Goal: Task Accomplishment & Management: Manage account settings

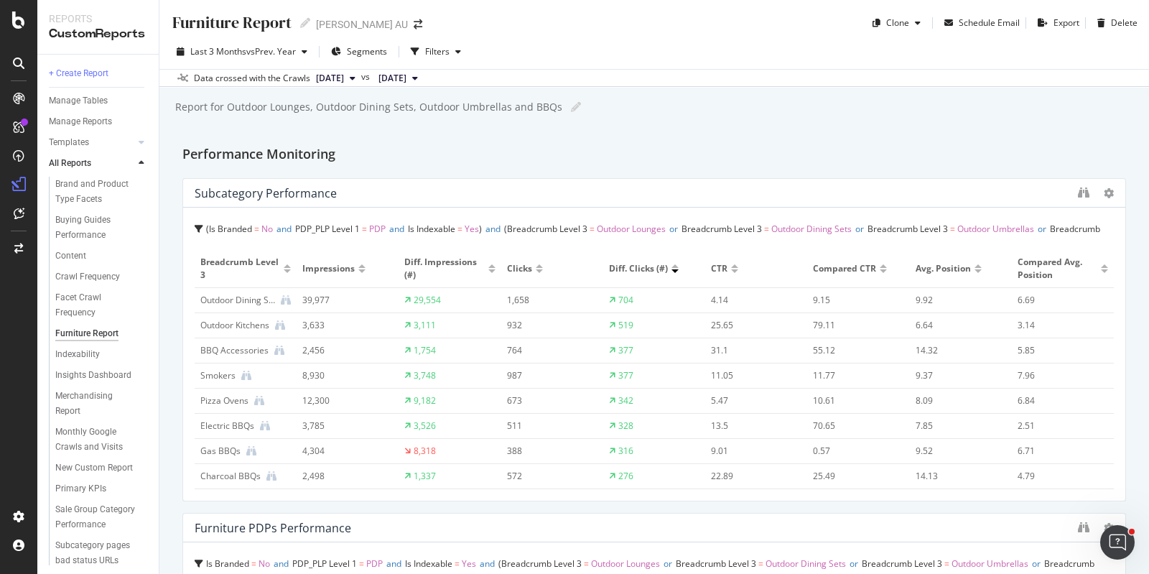
click at [237, 302] on div "Outdoor Dining Sets" at bounding box center [237, 300] width 75 height 13
click at [281, 299] on icon at bounding box center [286, 300] width 10 height 10
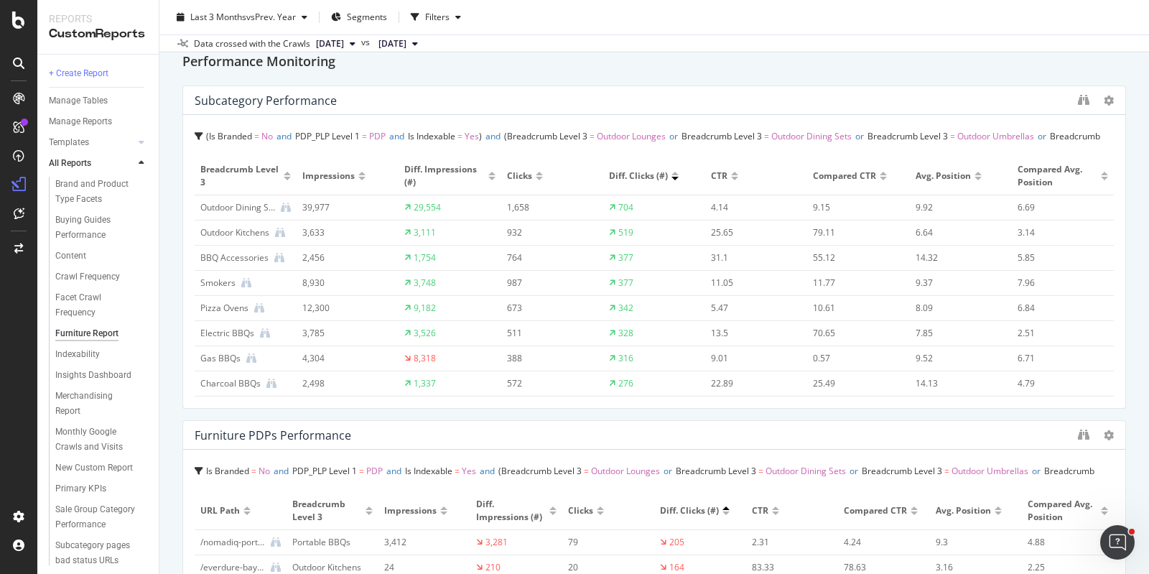
scroll to position [269, 0]
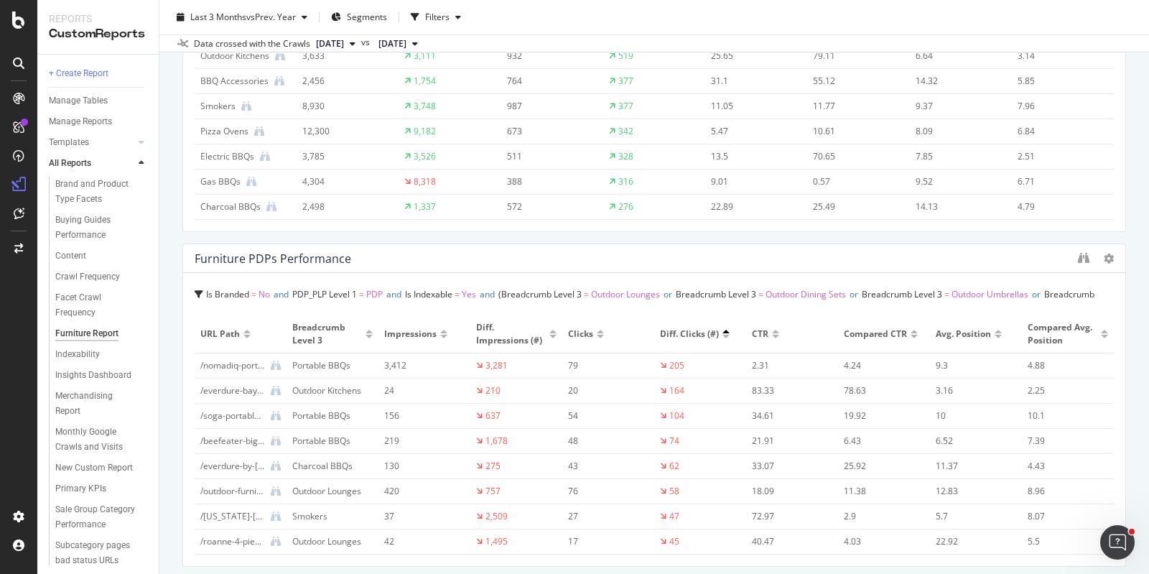
click at [440, 336] on div at bounding box center [443, 337] width 7 height 4
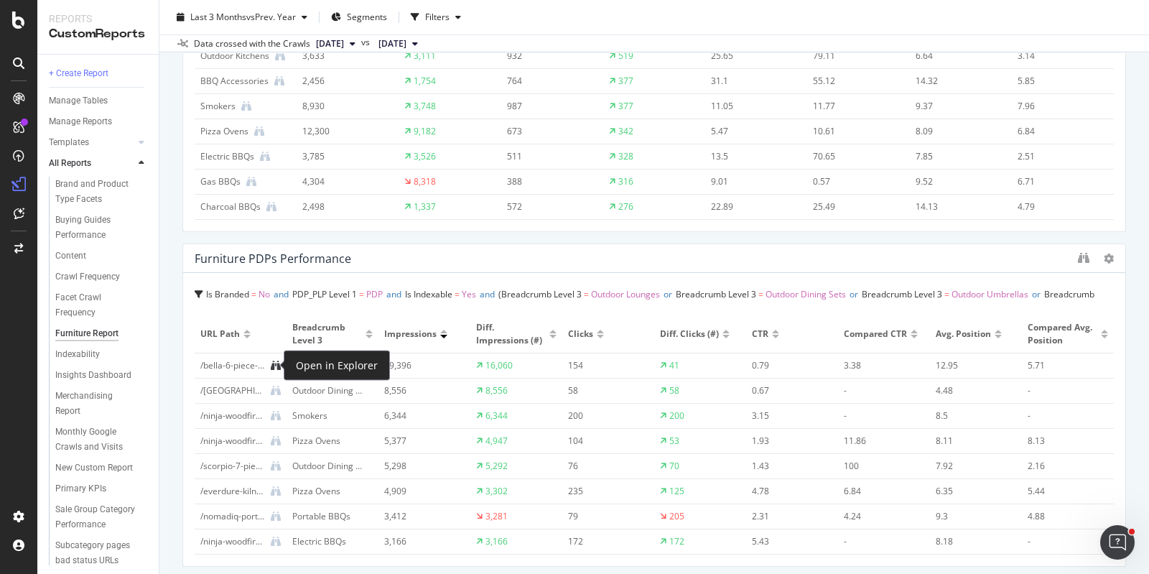
click at [273, 365] on icon at bounding box center [276, 365] width 10 height 10
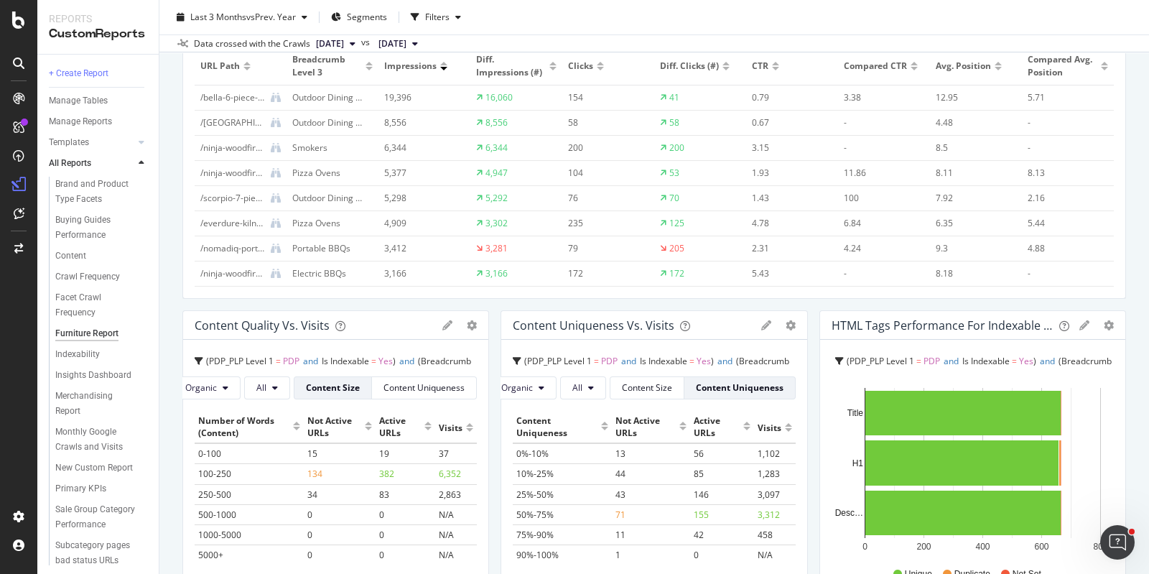
scroll to position [538, 0]
click at [223, 270] on div "/ninja-woodfire-pro-xl-outdoor-electric-bbq-grill-air-fryer-and-smoker.html" at bounding box center [232, 272] width 65 height 13
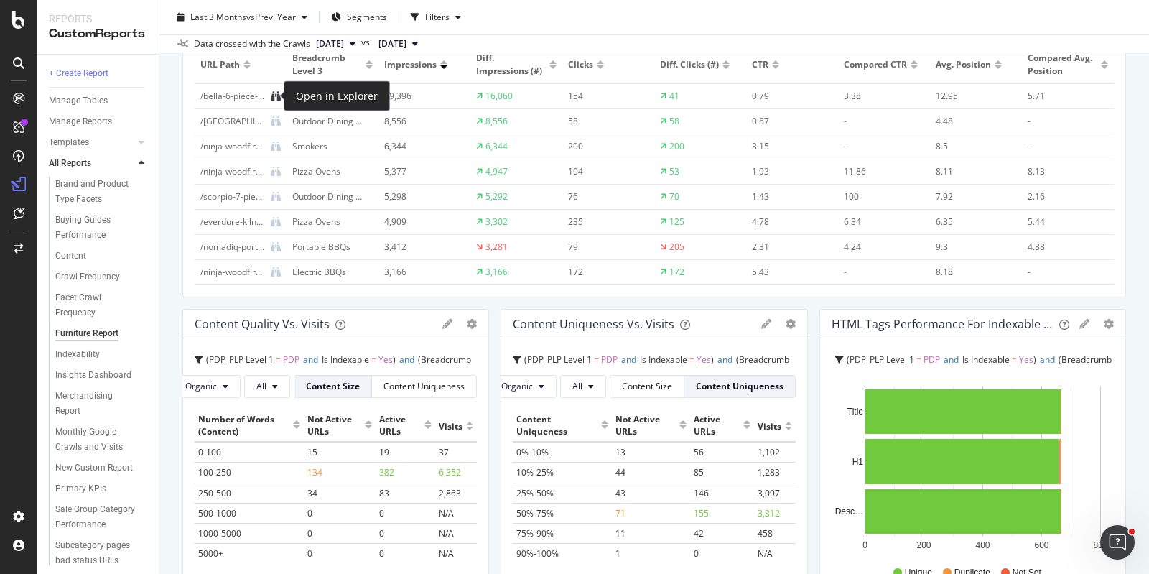
click at [273, 94] on icon at bounding box center [276, 96] width 10 height 10
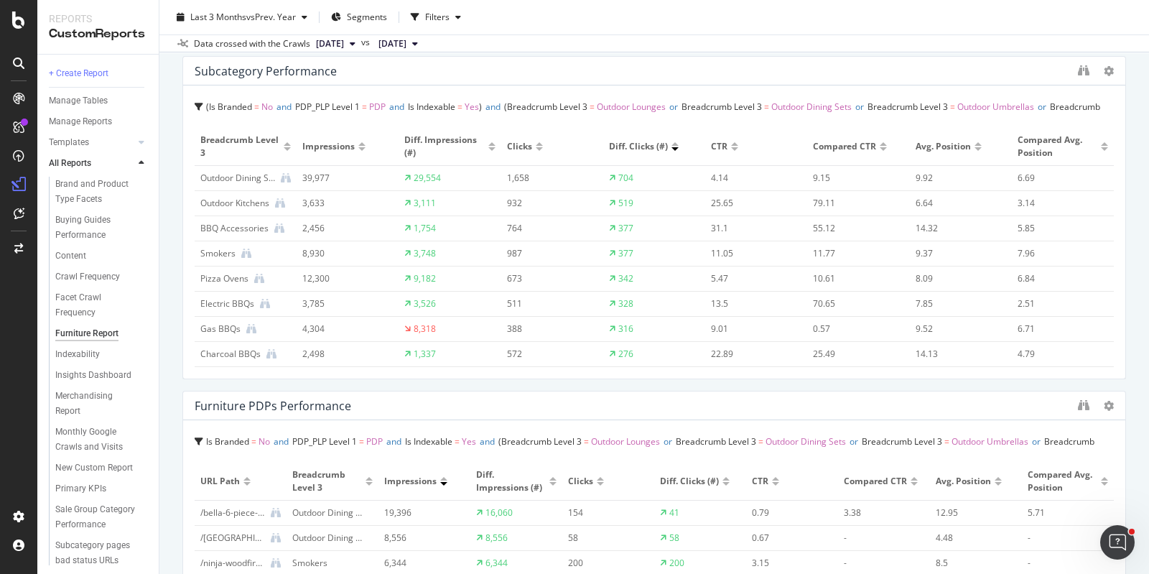
scroll to position [0, 0]
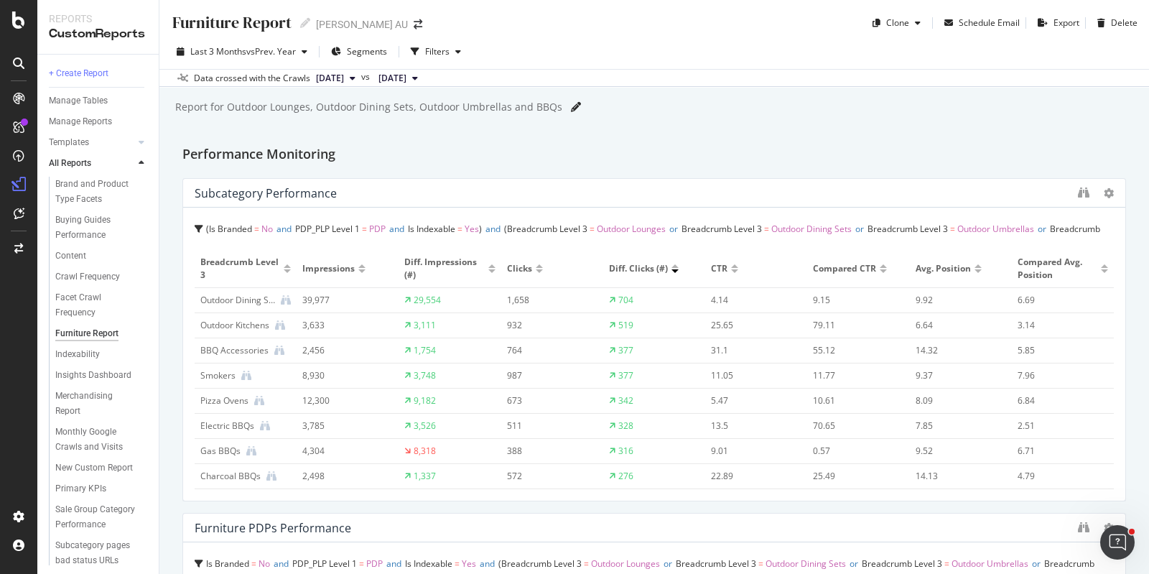
click at [571, 108] on icon at bounding box center [576, 107] width 10 height 10
click at [836, 227] on span "Outdoor Dining Sets" at bounding box center [811, 229] width 80 height 12
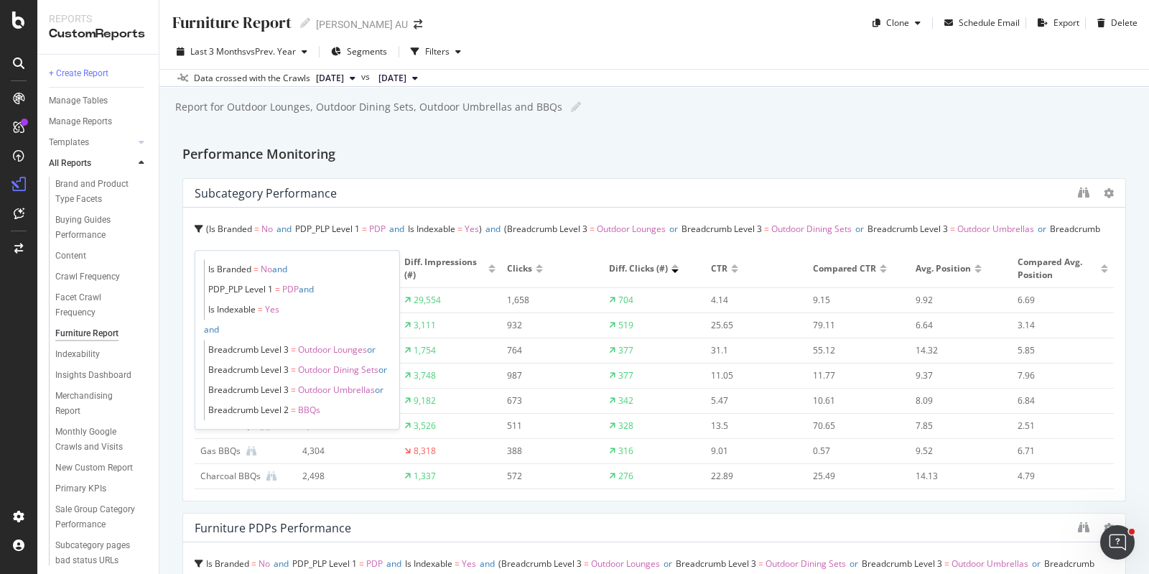
click at [479, 227] on span "Yes" at bounding box center [472, 229] width 14 height 12
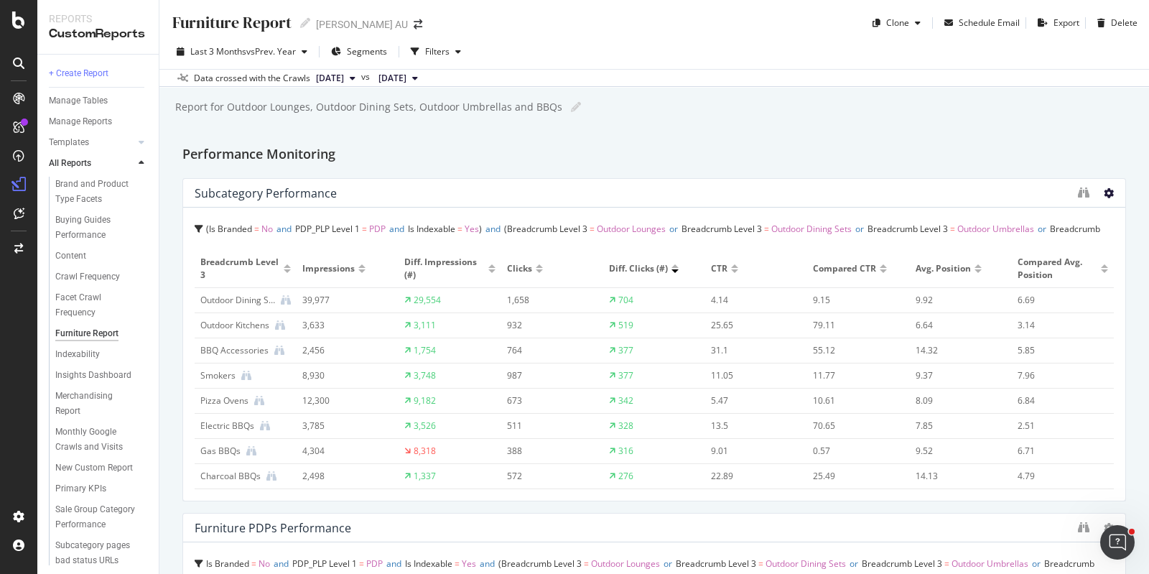
click at [1103, 192] on icon at bounding box center [1108, 193] width 10 height 10
click at [852, 180] on div "Subcategory Performance" at bounding box center [654, 193] width 942 height 29
click at [847, 160] on div "Performance Monitoring" at bounding box center [653, 155] width 943 height 23
click at [1111, 192] on div at bounding box center [1118, 339] width 14 height 323
click at [1103, 192] on icon at bounding box center [1108, 193] width 10 height 10
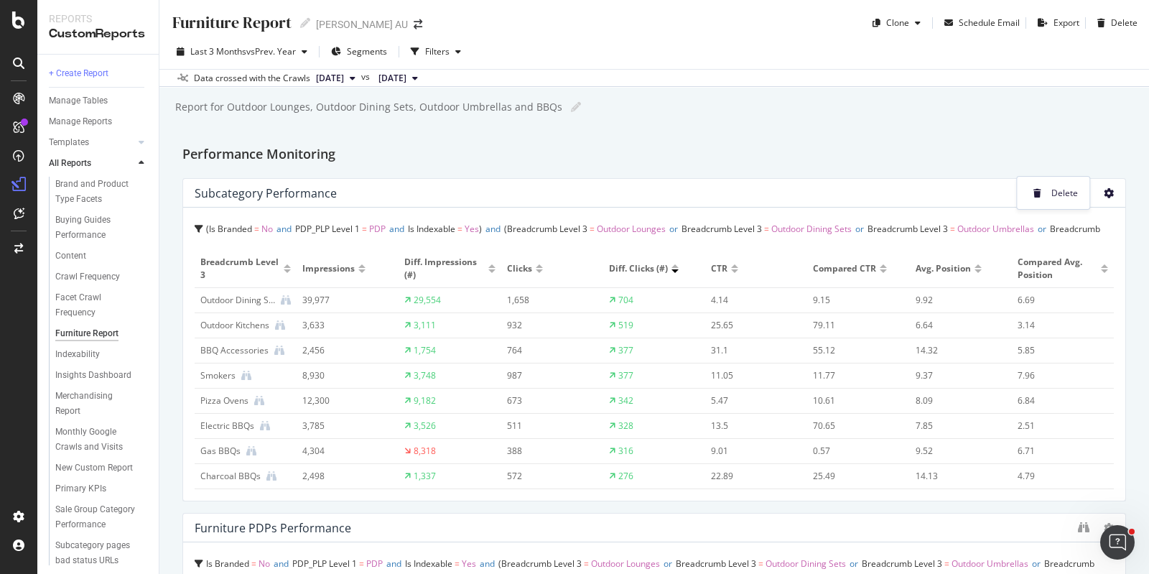
click at [1125, 206] on div "Furniture Report Furniture Report Harvey Norman AU Clone Schedule Email Export …" at bounding box center [653, 287] width 989 height 574
click at [1006, 227] on span "Outdoor Umbrellas" at bounding box center [995, 229] width 77 height 12
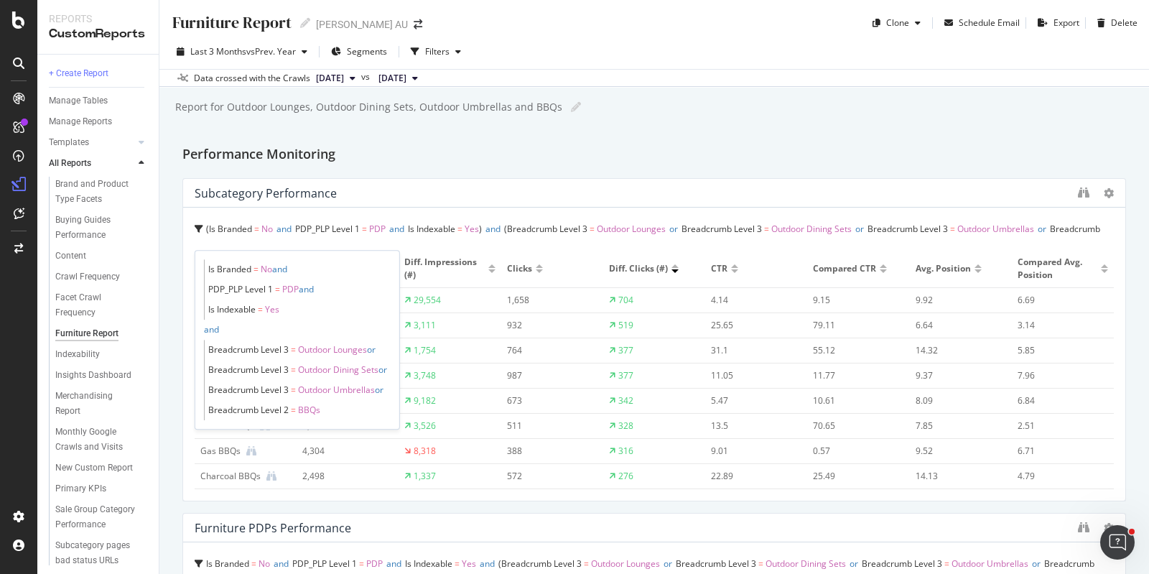
click at [316, 388] on span "Outdoor Umbrellas" at bounding box center [336, 389] width 77 height 12
click at [322, 340] on span "Breadcrumb Level 3 = Outdoor Lounges or" at bounding box center [299, 350] width 182 height 20
click at [319, 356] on span "Breadcrumb Level 3 = Outdoor Lounges or" at bounding box center [299, 350] width 182 height 20
click at [1124, 246] on div "Furniture Report Furniture Report Harvey Norman AU Clone Schedule Email Export …" at bounding box center [653, 287] width 989 height 574
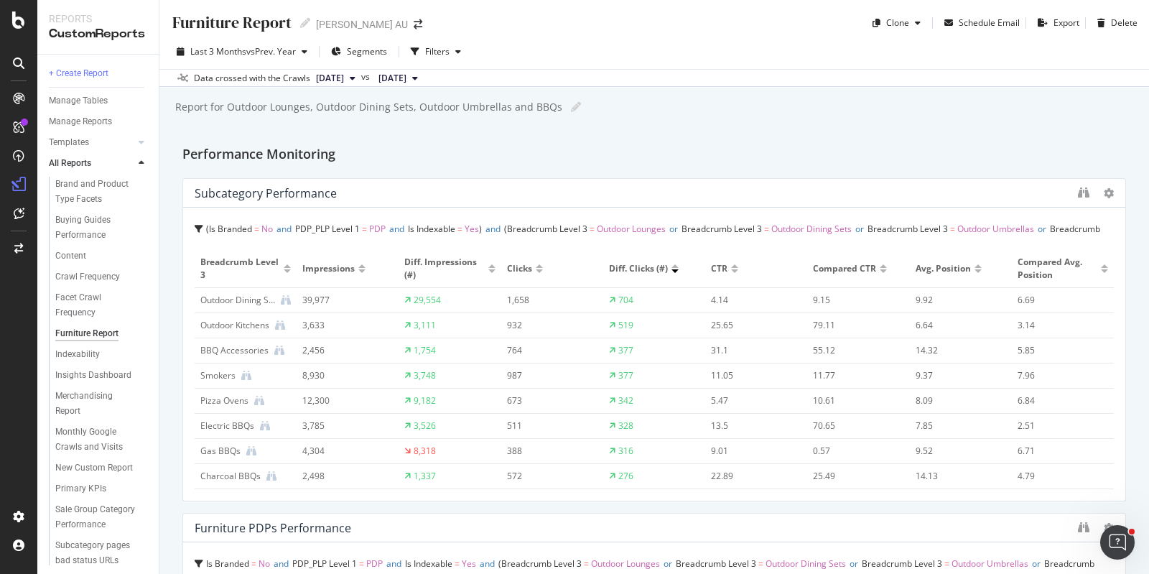
drag, startPoint x: 960, startPoint y: 199, endPoint x: 1128, endPoint y: 204, distance: 168.1
click at [1128, 204] on div "Furniture Report Furniture Report Harvey Norman AU Clone Schedule Email Export …" at bounding box center [653, 287] width 989 height 574
click at [909, 25] on div "button" at bounding box center [917, 23] width 17 height 9
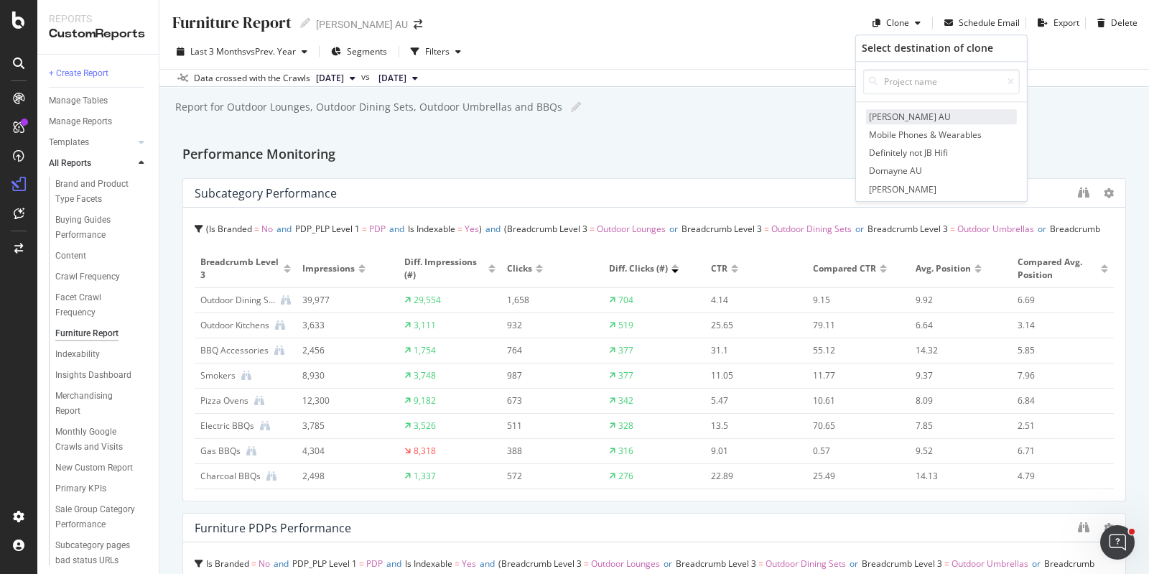
click at [923, 115] on span "[PERSON_NAME] AU" at bounding box center [941, 116] width 151 height 15
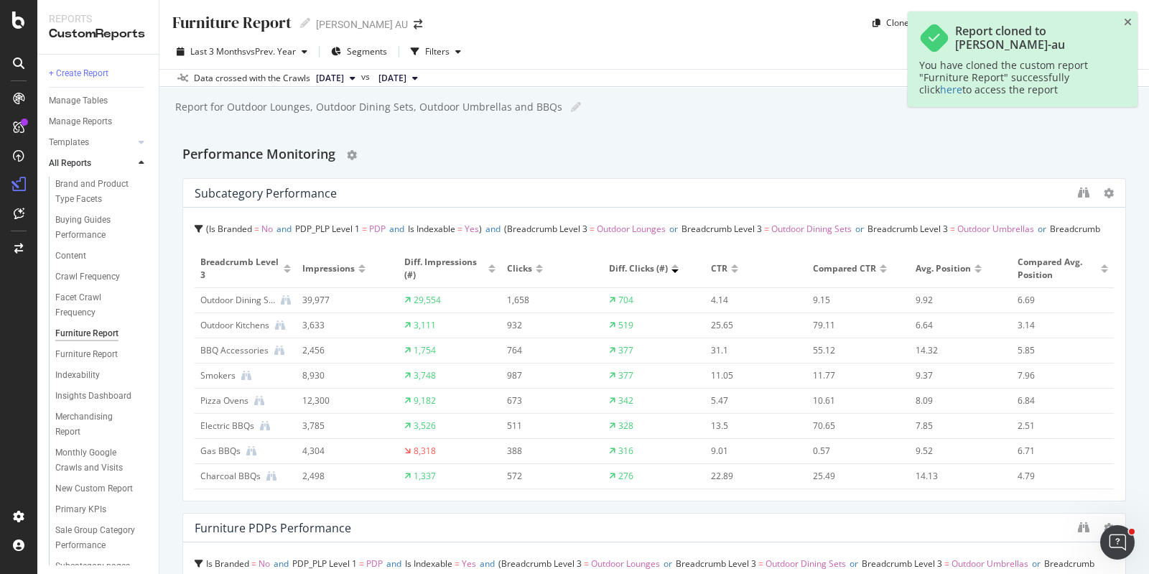
click at [536, 159] on div "Performance Monitoring" at bounding box center [653, 155] width 943 height 23
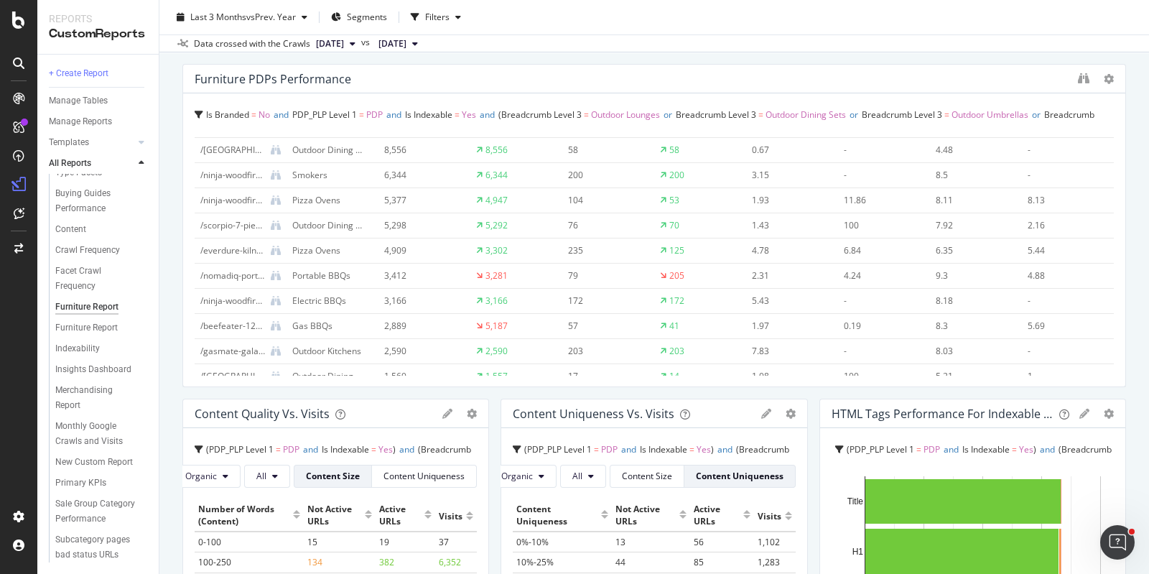
scroll to position [89, 0]
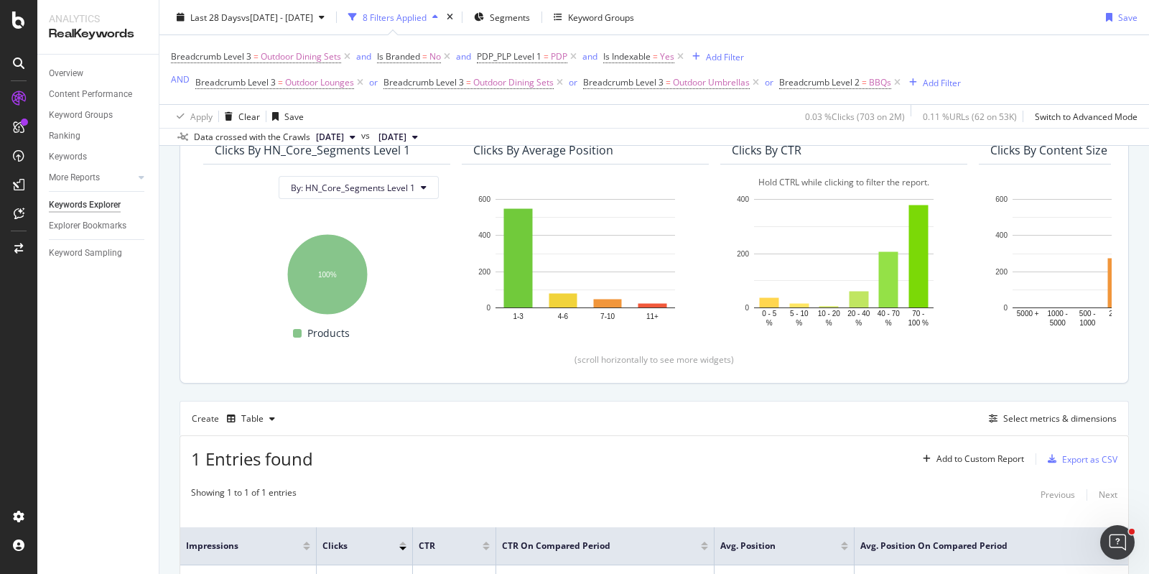
scroll to position [266, 0]
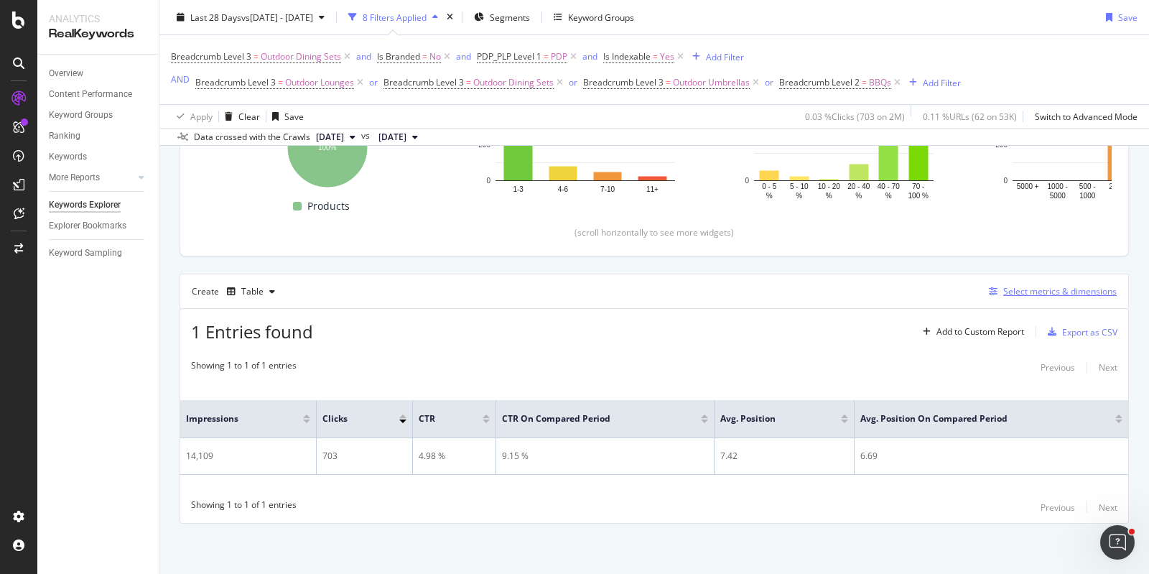
click at [1013, 294] on div "Select metrics & dimensions" at bounding box center [1059, 291] width 113 height 12
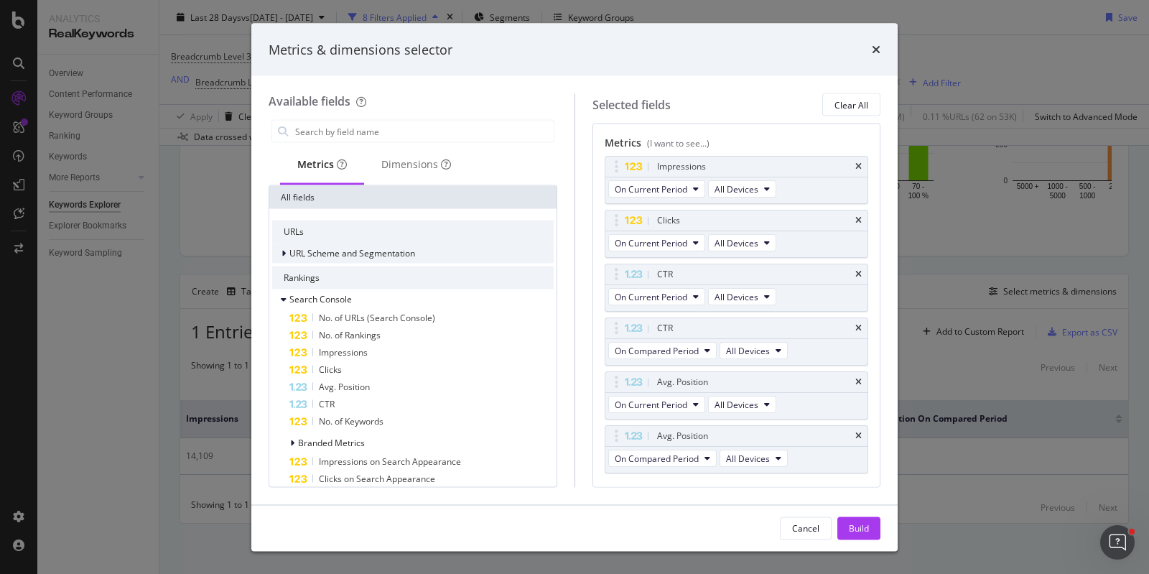
click at [363, 253] on span "URL Scheme and Segmentation" at bounding box center [352, 253] width 126 height 12
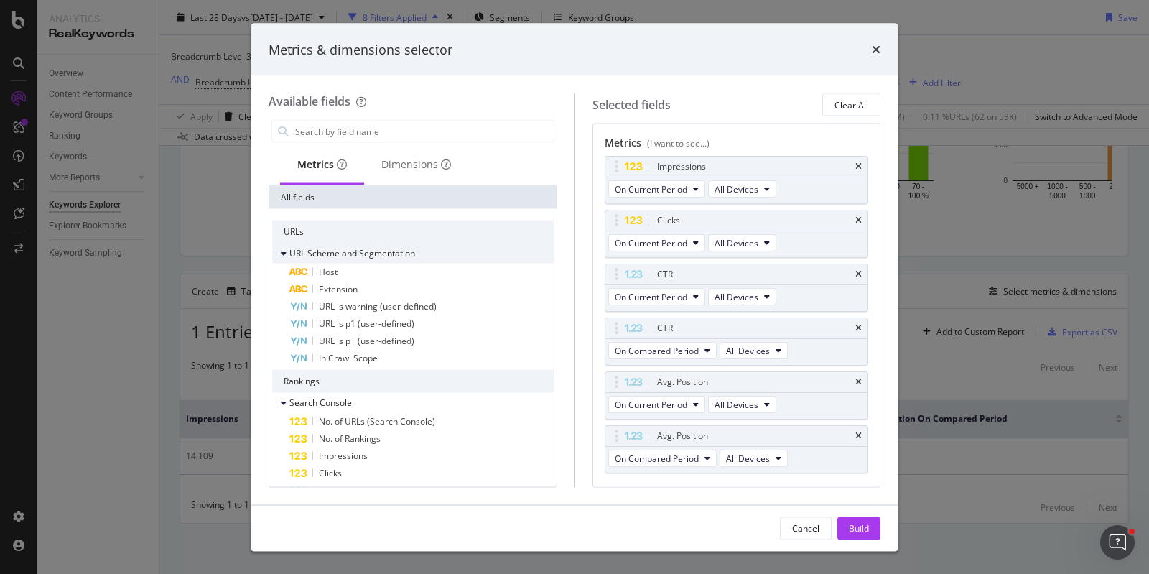
click at [363, 253] on span "URL Scheme and Segmentation" at bounding box center [352, 253] width 126 height 12
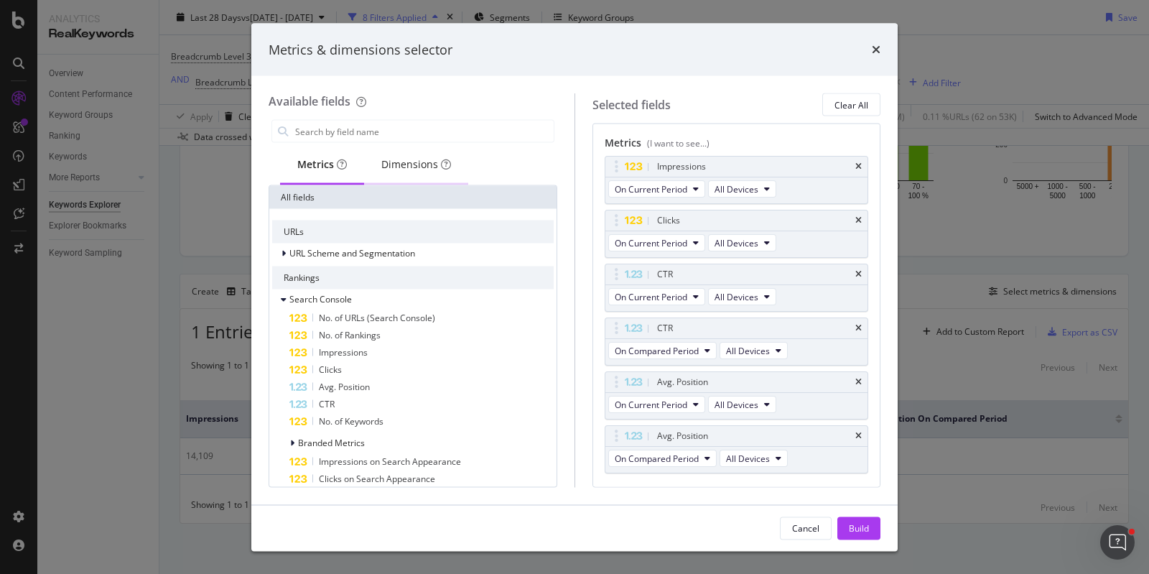
click at [427, 157] on div "Dimensions" at bounding box center [416, 164] width 70 height 14
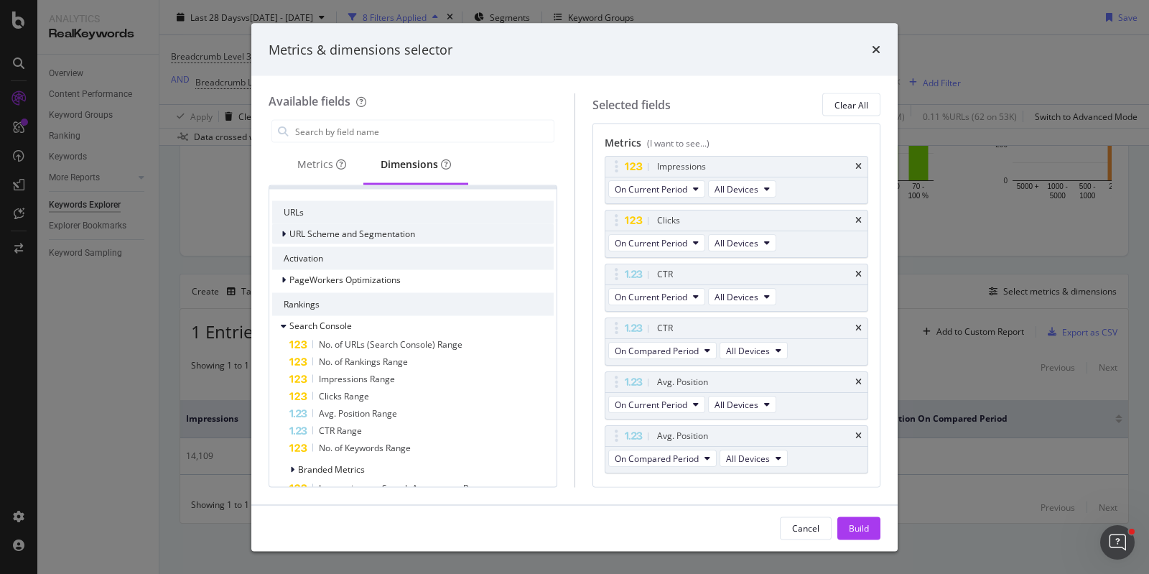
scroll to position [0, 0]
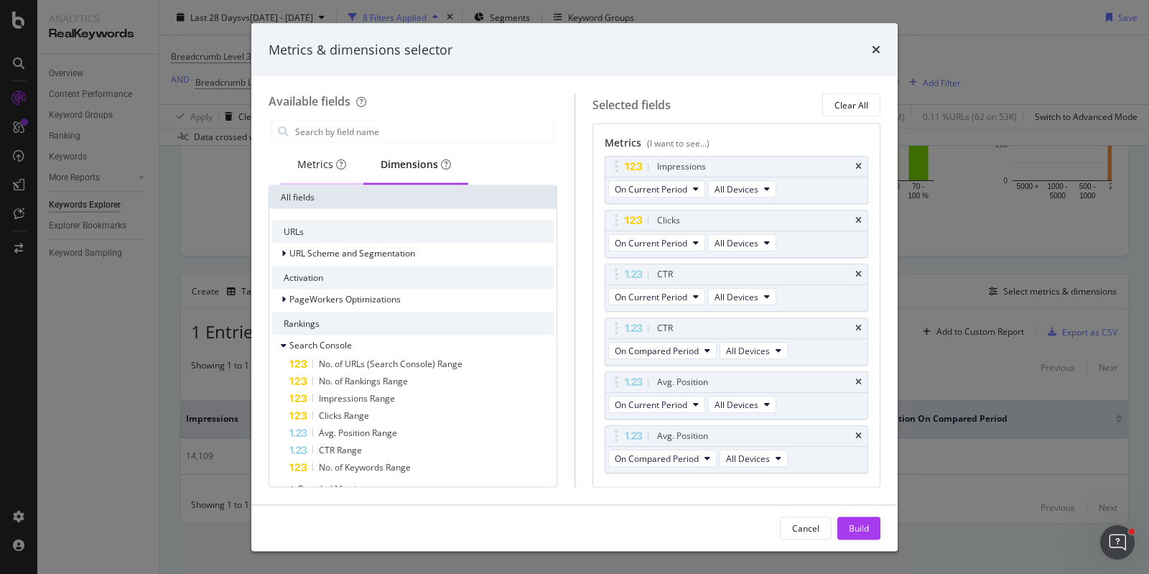
click at [317, 172] on div "Metrics" at bounding box center [321, 165] width 83 height 39
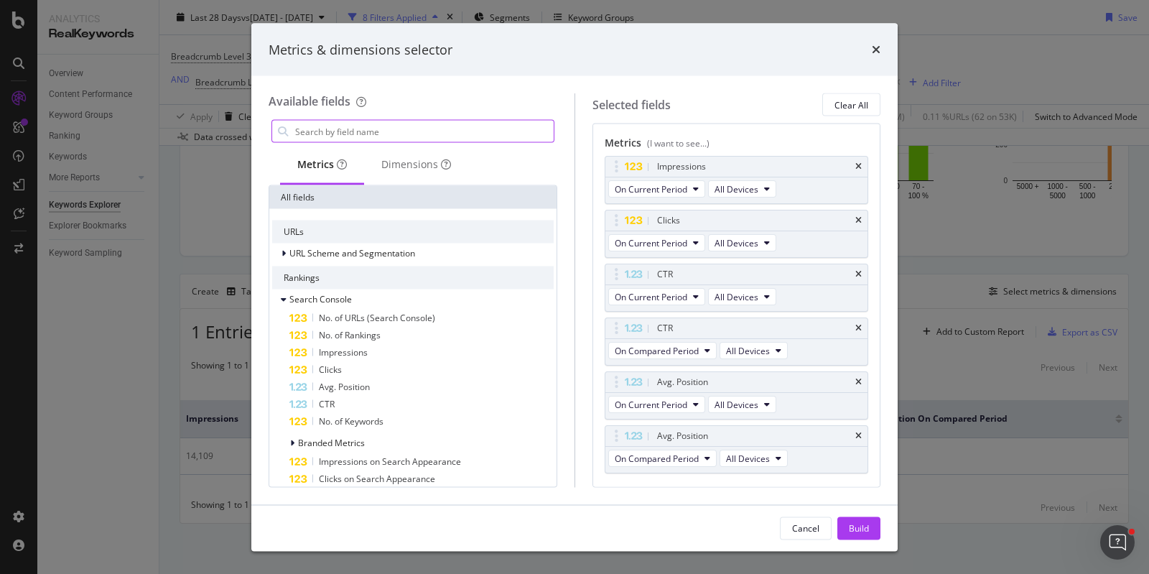
click at [319, 128] on input "modal" at bounding box center [424, 132] width 260 height 22
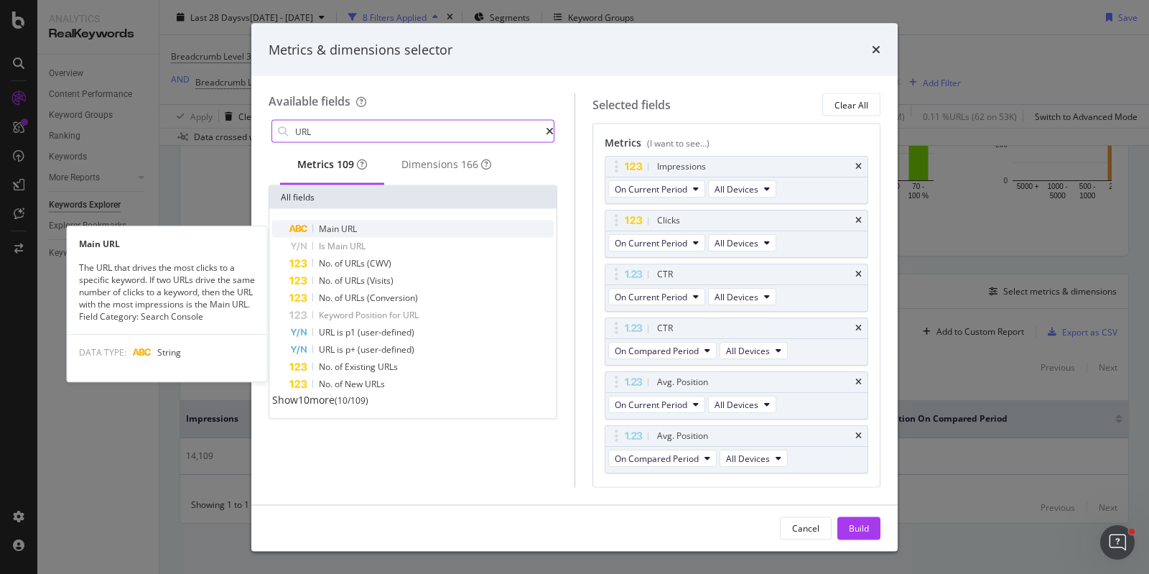
type input "URL"
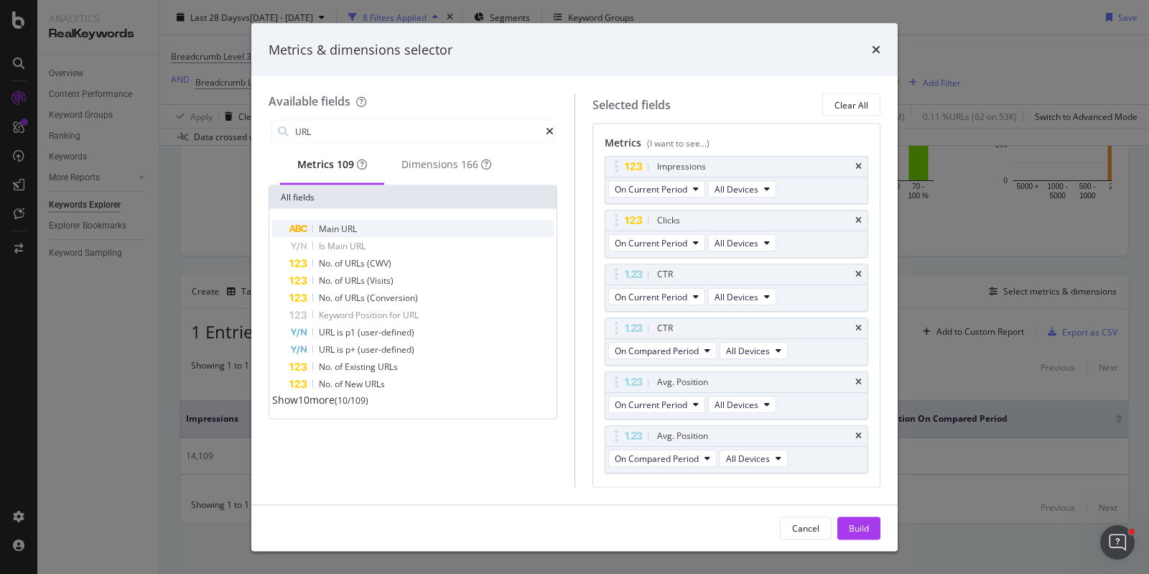
click at [359, 230] on div "Main URL" at bounding box center [421, 228] width 264 height 17
drag, startPoint x: 727, startPoint y: 416, endPoint x: 729, endPoint y: 167, distance: 249.8
click at [729, 167] on body "Analytics RealKeywords Overview Content Performance Keyword Groups Ranking Keyw…" at bounding box center [574, 287] width 1149 height 574
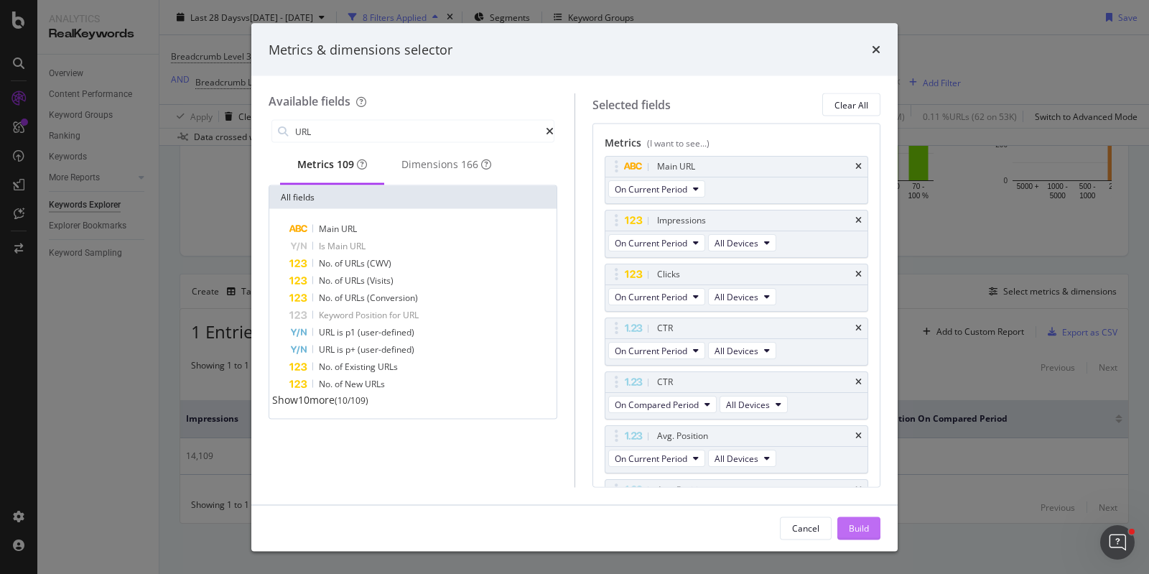
click at [865, 519] on div "Build" at bounding box center [859, 528] width 20 height 22
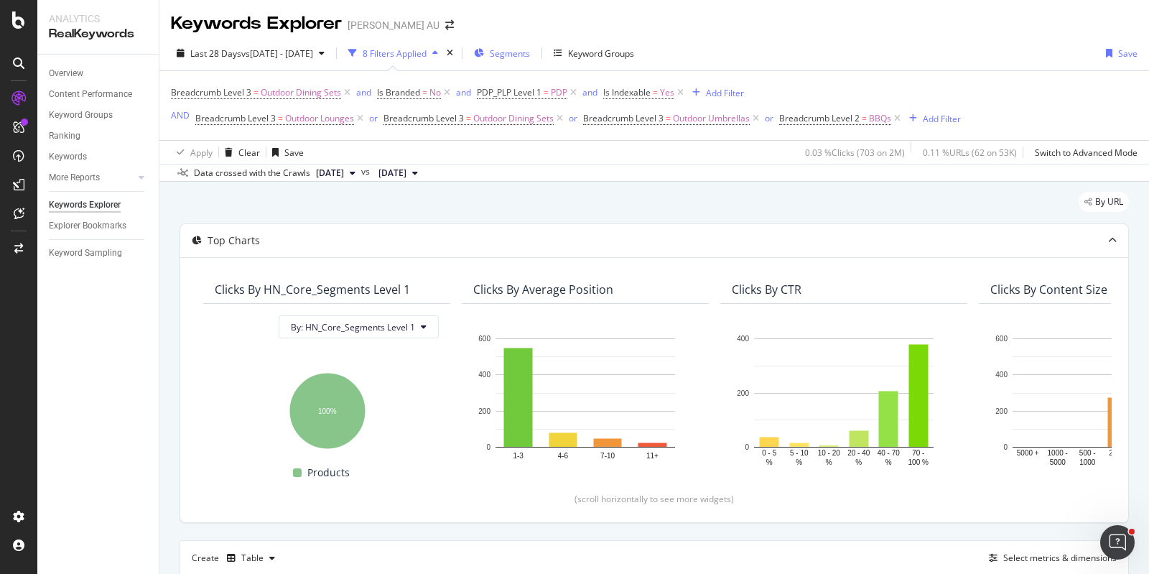
click at [530, 57] on span "Segments" at bounding box center [510, 53] width 40 height 12
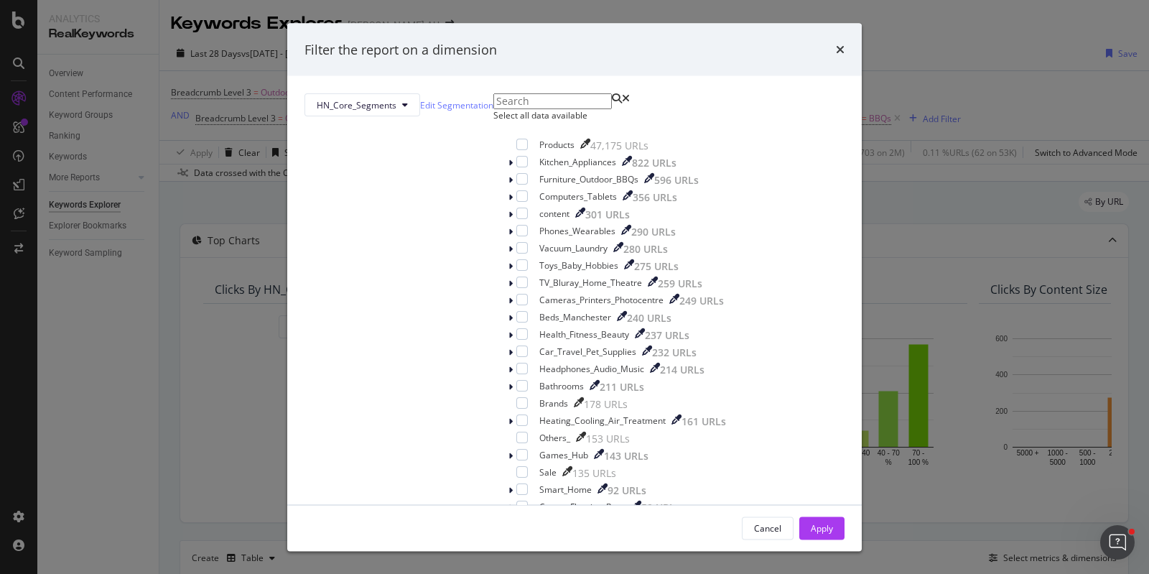
click at [493, 121] on div "Select all data available" at bounding box center [616, 115] width 247 height 12
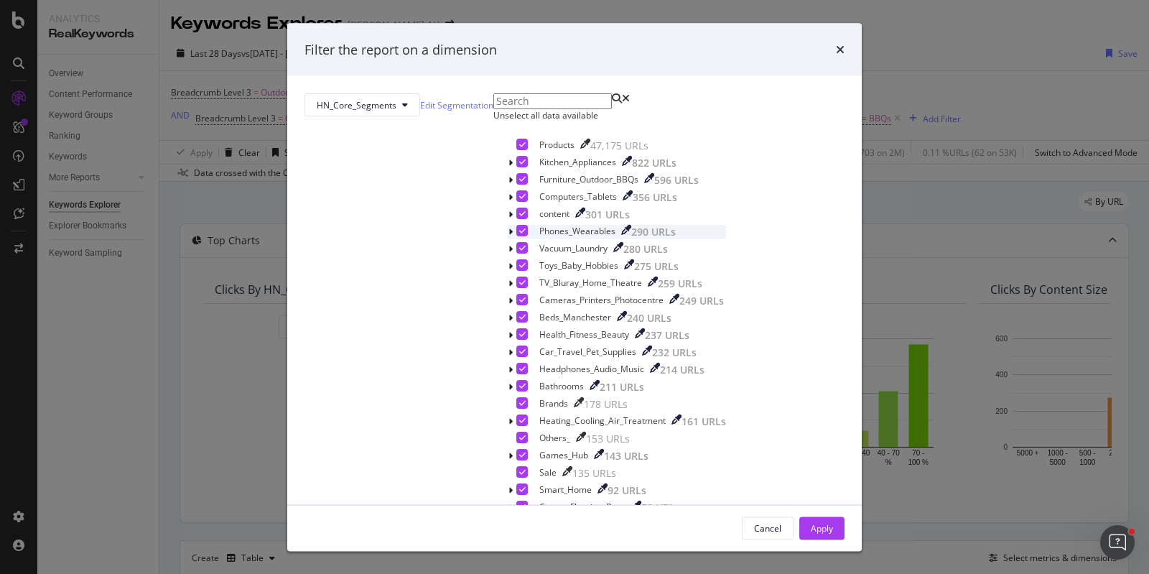
drag, startPoint x: 448, startPoint y: 212, endPoint x: 532, endPoint y: 302, distance: 123.4
click at [519, 148] on icon "modal" at bounding box center [522, 144] width 6 height 7
click at [493, 121] on div "Select all data available" at bounding box center [616, 115] width 247 height 12
click at [493, 121] on div "Unselect all data available" at bounding box center [616, 115] width 247 height 12
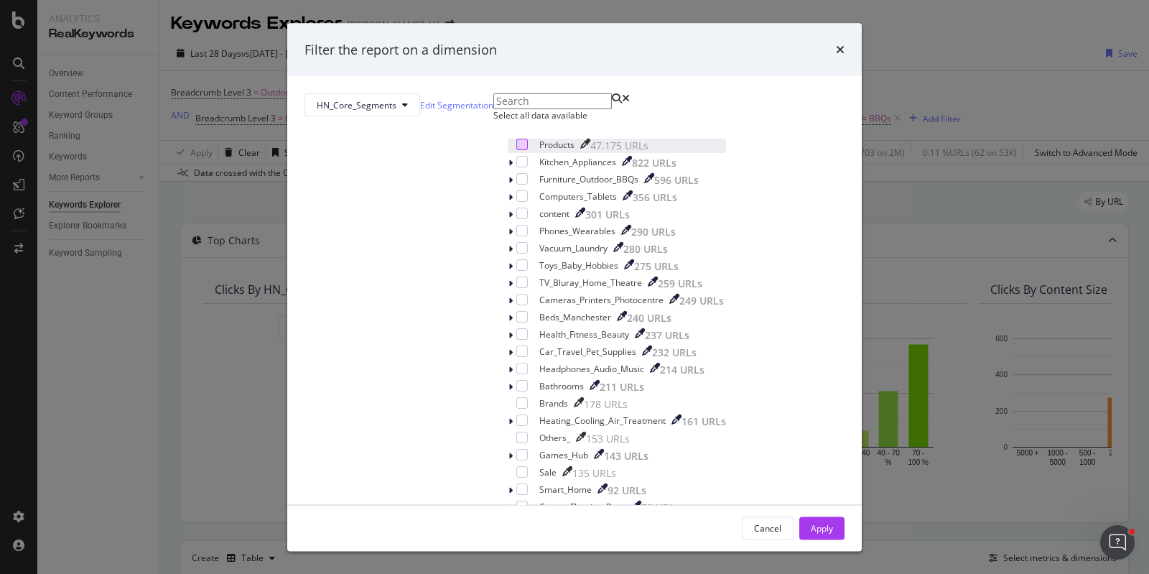
click at [516, 150] on div "modal" at bounding box center [521, 144] width 11 height 11
click at [799, 516] on button "Apply" at bounding box center [821, 527] width 45 height 23
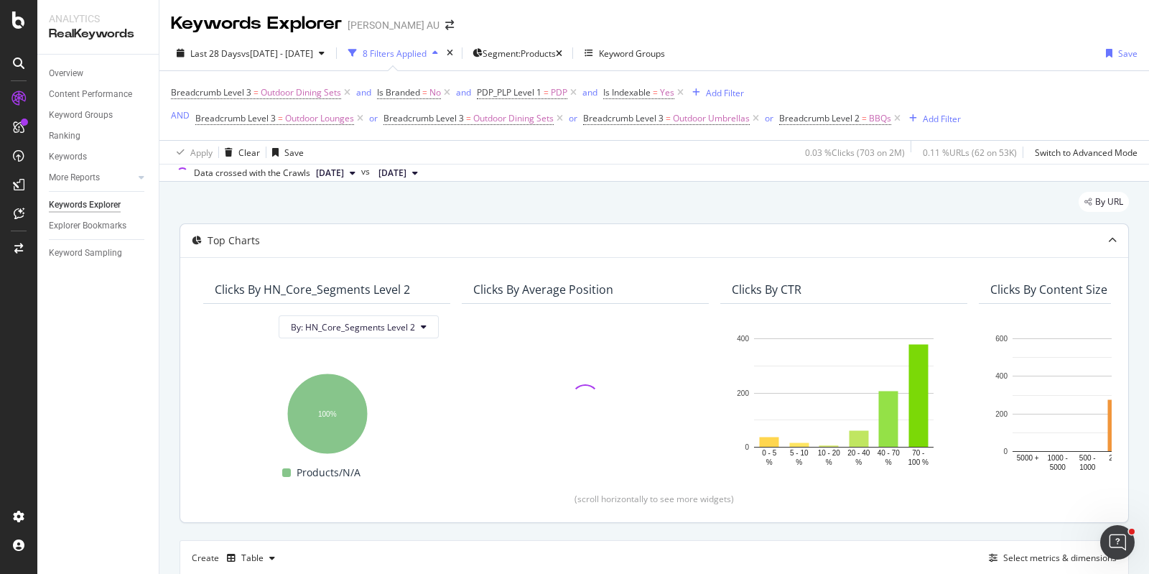
scroll to position [266, 0]
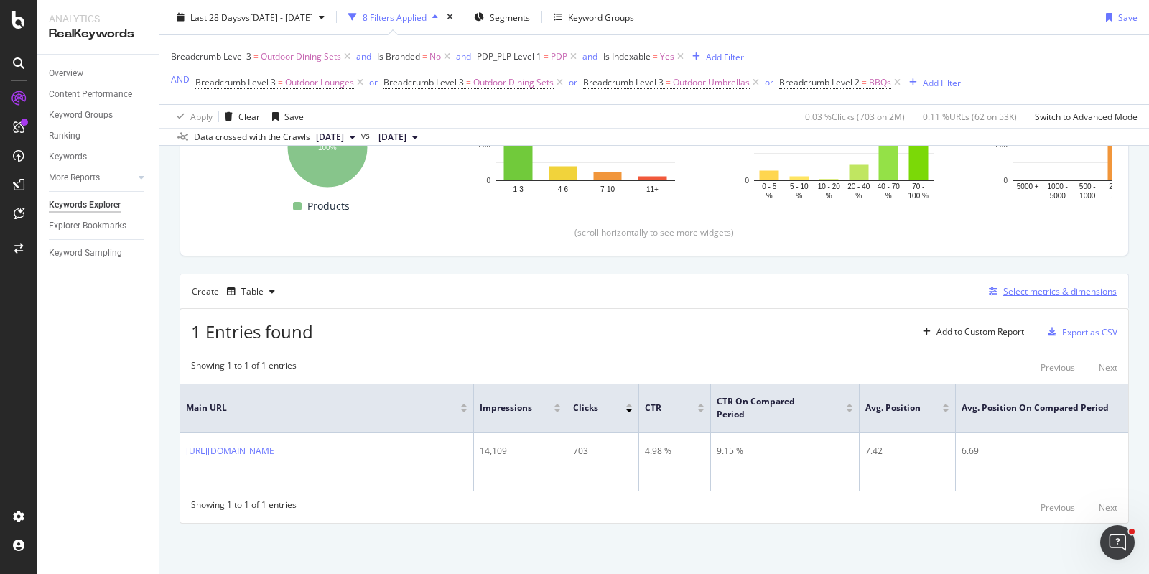
click at [1055, 292] on div "Select metrics & dimensions" at bounding box center [1059, 291] width 113 height 12
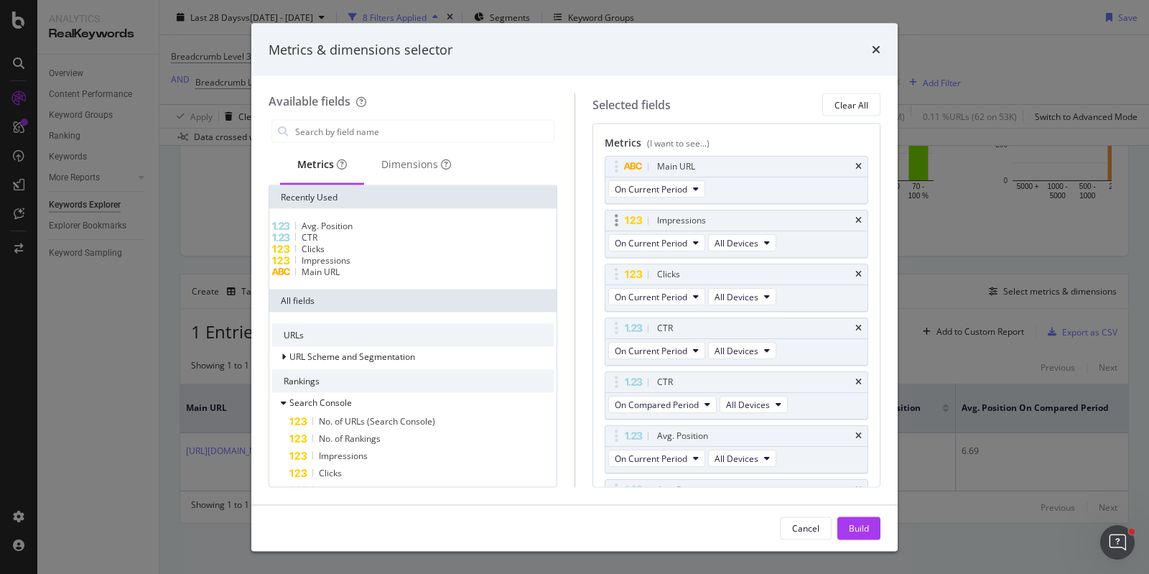
click at [855, 163] on icon "times" at bounding box center [858, 166] width 6 height 9
click at [862, 526] on div "Build" at bounding box center [859, 527] width 20 height 12
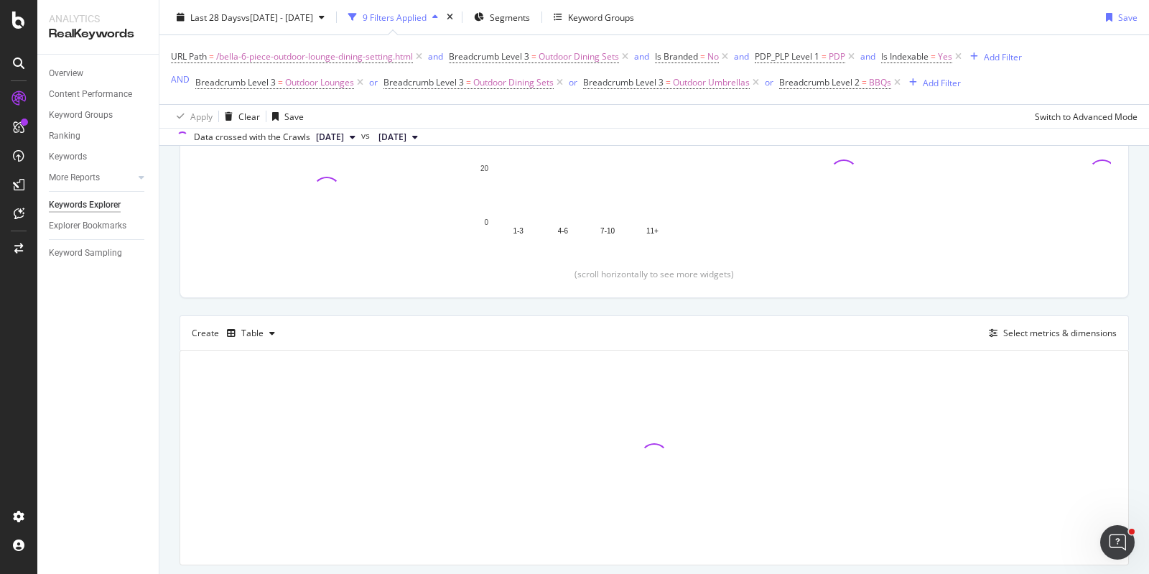
scroll to position [266, 0]
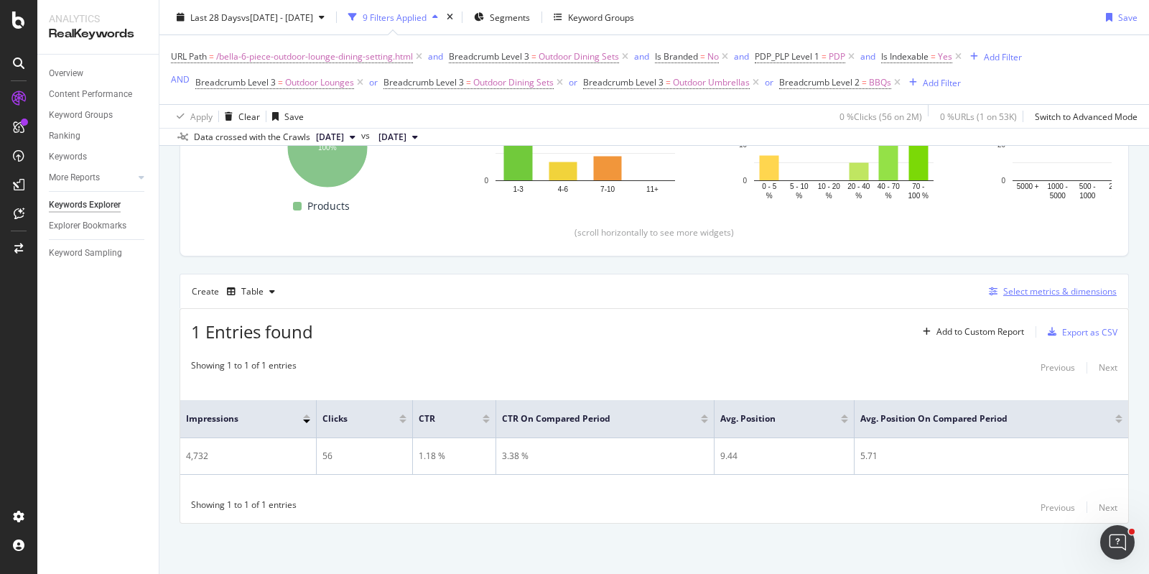
click at [1022, 295] on div "Select metrics & dimensions" at bounding box center [1059, 291] width 113 height 12
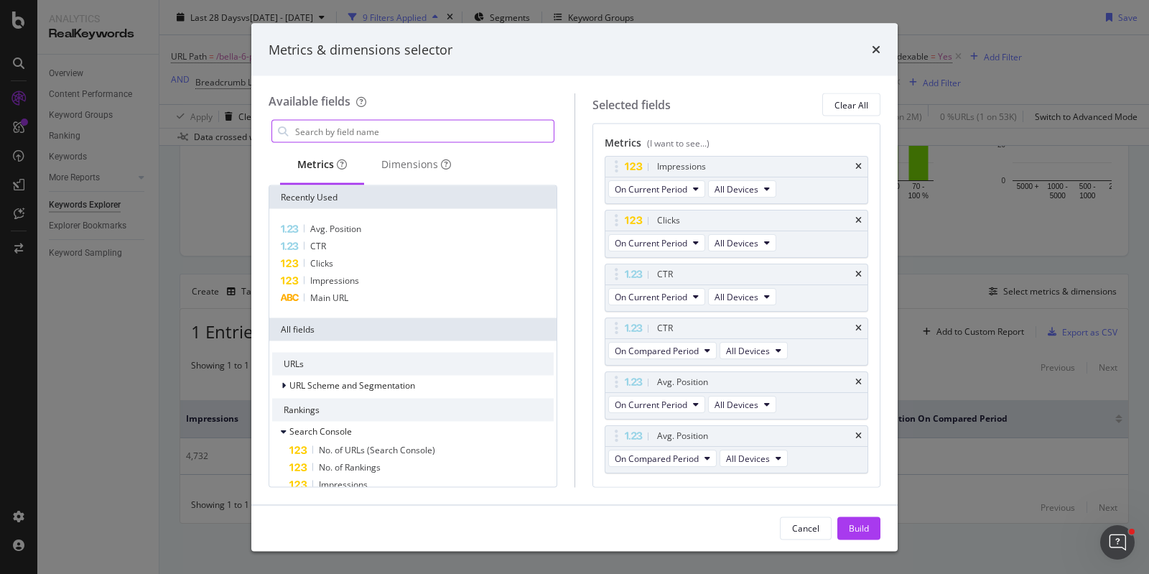
click at [342, 135] on input "modal" at bounding box center [424, 132] width 260 height 22
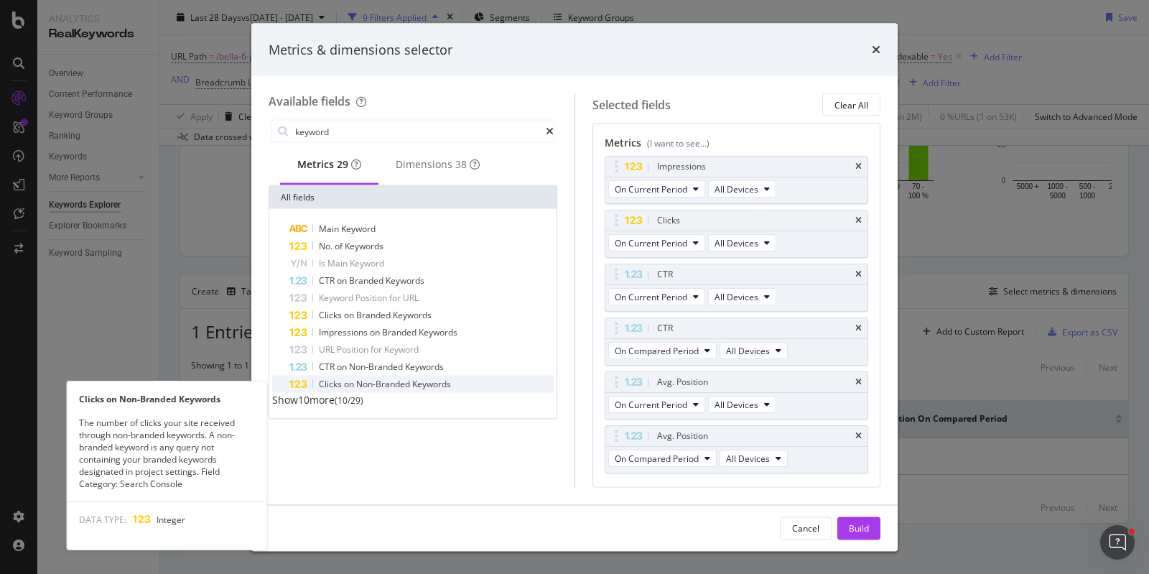
type input "keyword"
click at [438, 388] on span "Keywords" at bounding box center [431, 384] width 39 height 12
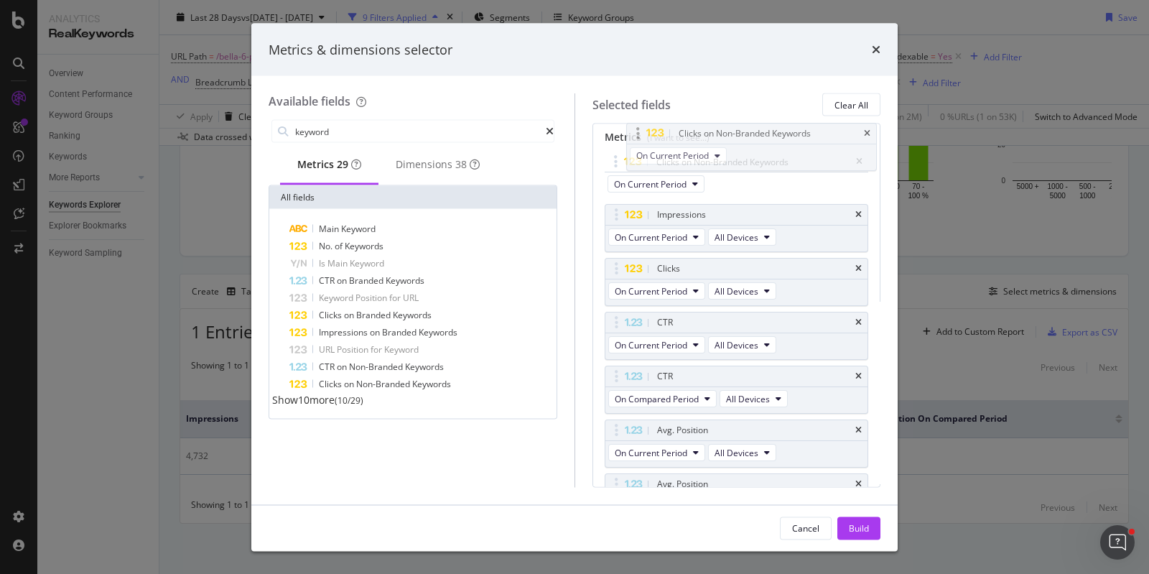
scroll to position [0, 0]
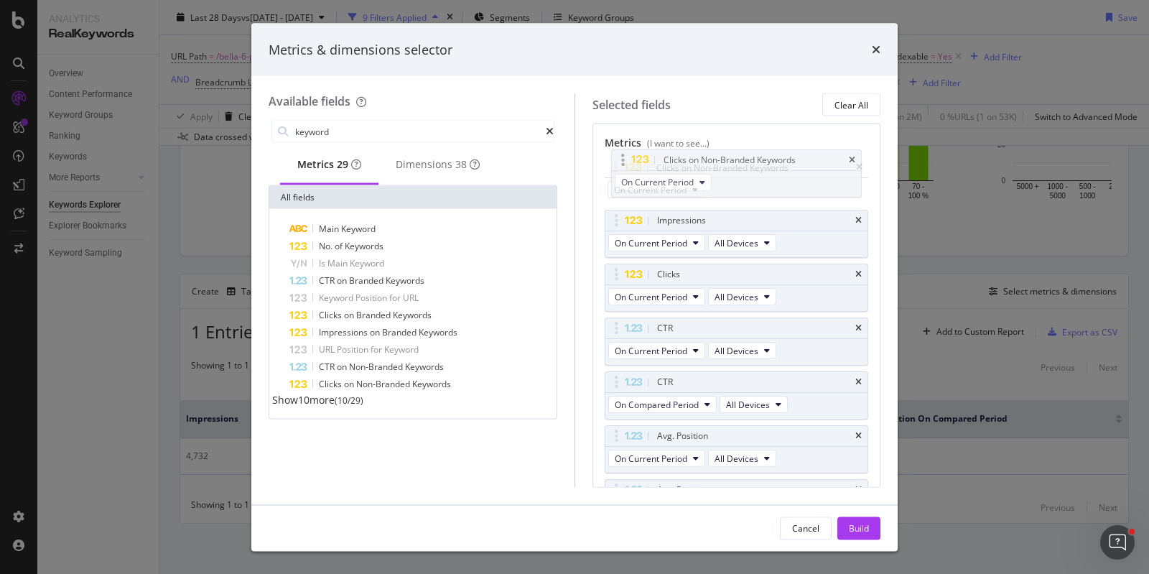
drag, startPoint x: 739, startPoint y: 448, endPoint x: 743, endPoint y: 162, distance: 285.8
click at [744, 161] on body "Analytics RealKeywords Overview Content Performance Keyword Groups Ranking Keyw…" at bounding box center [574, 287] width 1149 height 574
click at [856, 526] on div "Build" at bounding box center [859, 527] width 20 height 12
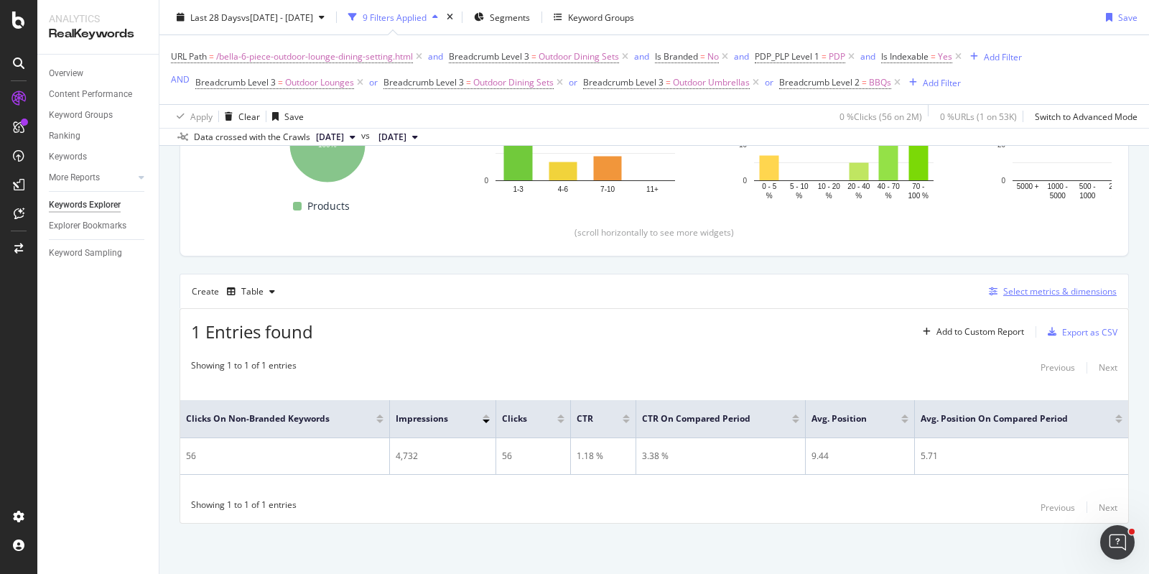
click at [1032, 289] on div "Select metrics & dimensions" at bounding box center [1059, 291] width 113 height 12
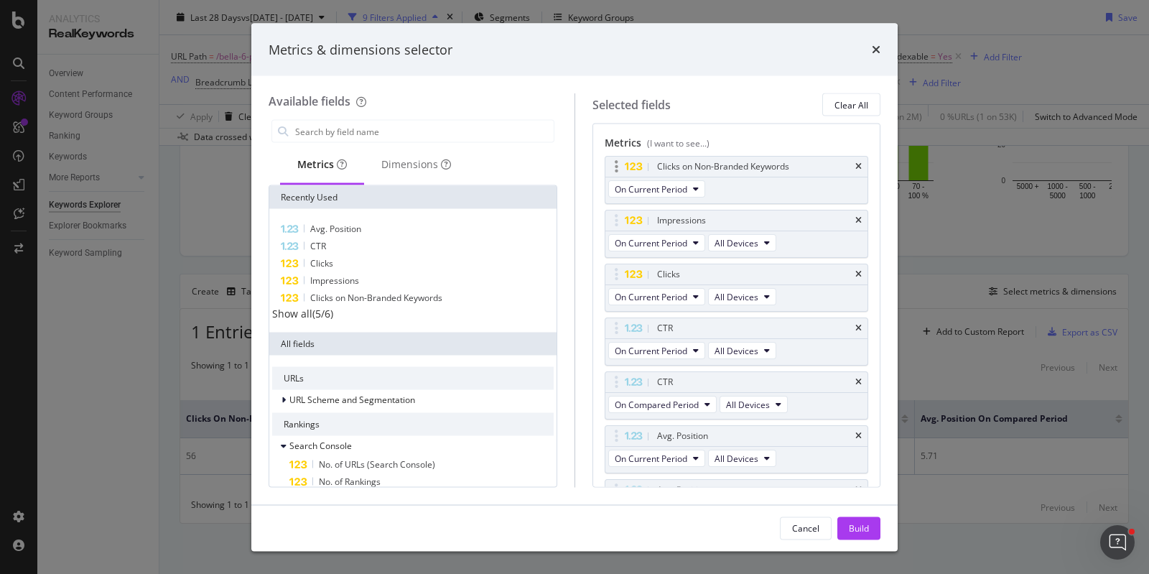
click at [845, 159] on div "Clicks on Non-Branded Keywords" at bounding box center [736, 167] width 263 height 20
click at [855, 164] on icon "times" at bounding box center [858, 166] width 6 height 9
click at [855, 526] on div "Build" at bounding box center [859, 527] width 20 height 12
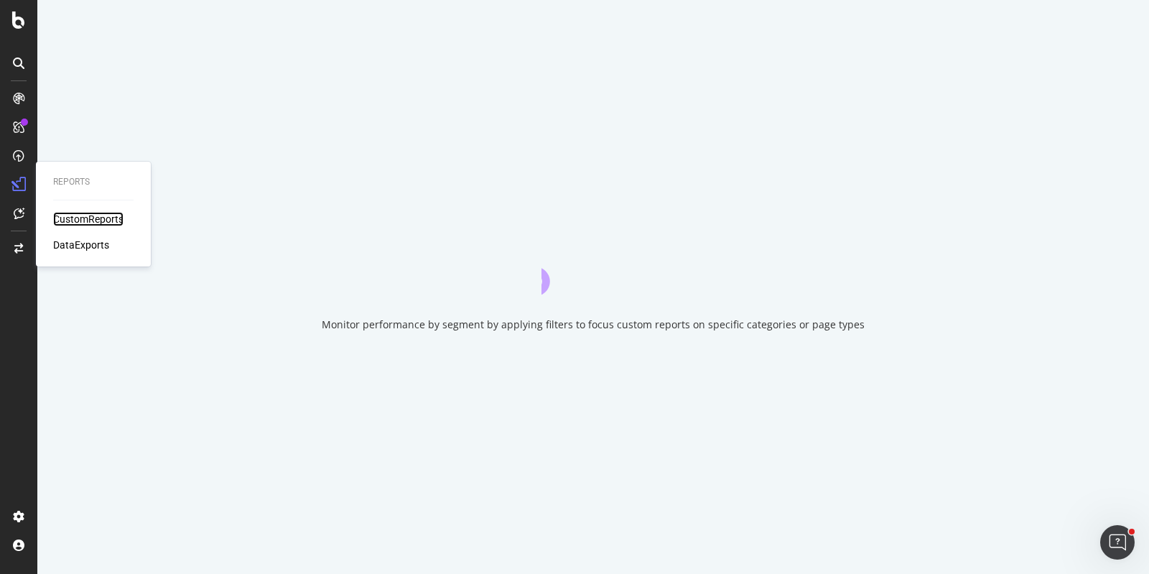
click at [104, 220] on div "CustomReports" at bounding box center [88, 219] width 70 height 14
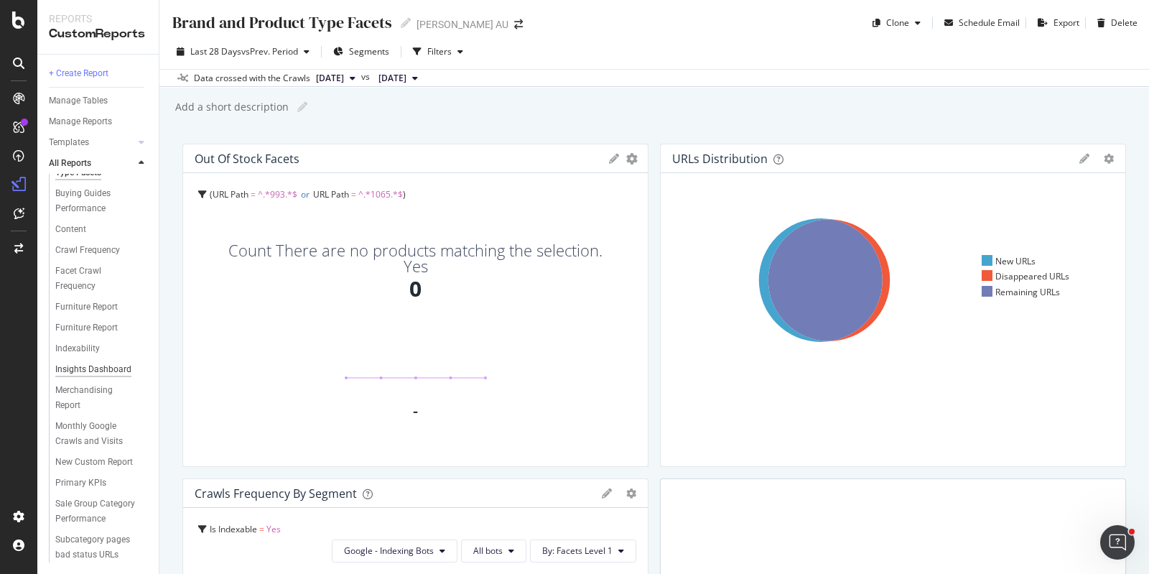
scroll to position [101, 0]
click at [95, 320] on div "Furniture Report" at bounding box center [86, 327] width 62 height 15
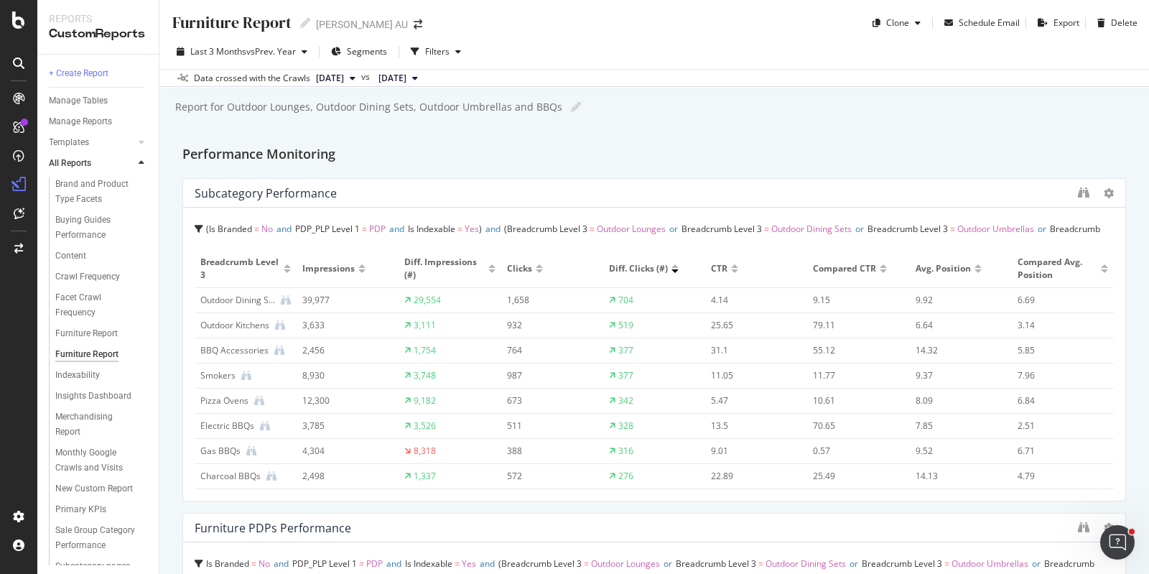
click at [197, 230] on icon at bounding box center [199, 229] width 9 height 9
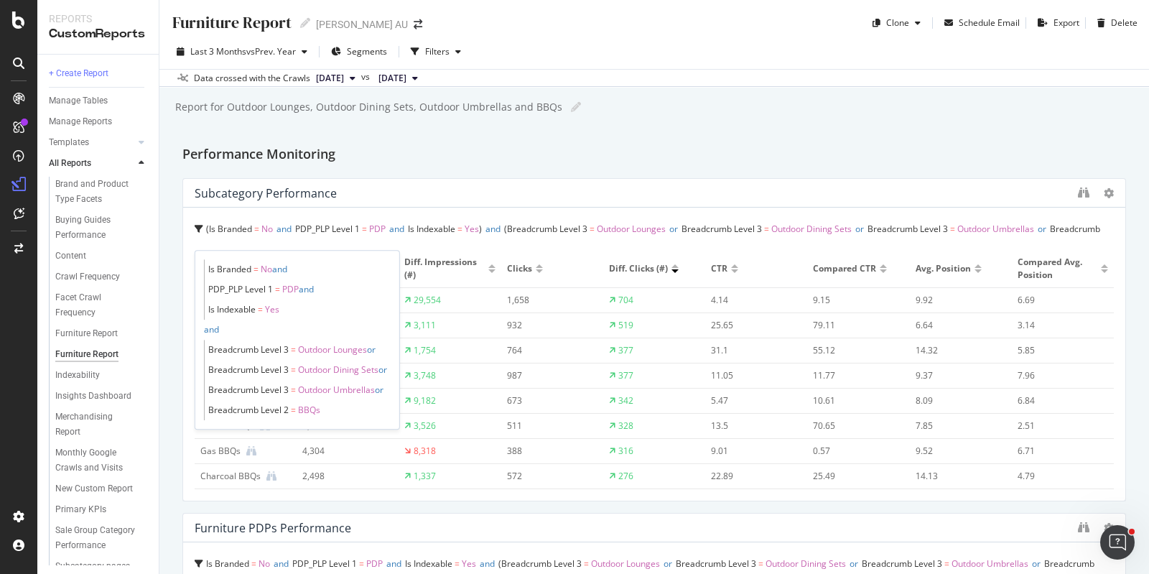
click at [293, 285] on span "PDP" at bounding box center [290, 289] width 17 height 12
drag, startPoint x: 341, startPoint y: 336, endPoint x: 345, endPoint y: 357, distance: 21.1
click at [341, 339] on span "Is Branded = No and PDP_PLP Level 1 = PDP and Is Indexable = Yes and Breadcrumb…" at bounding box center [297, 339] width 187 height 161
click at [342, 357] on span "Breadcrumb Level 3 = Outdoor Lounges or Breadcrumb Level 3 = Outdoor Dining Set…" at bounding box center [297, 380] width 187 height 80
click at [340, 350] on span "Outdoor Lounges" at bounding box center [332, 349] width 69 height 12
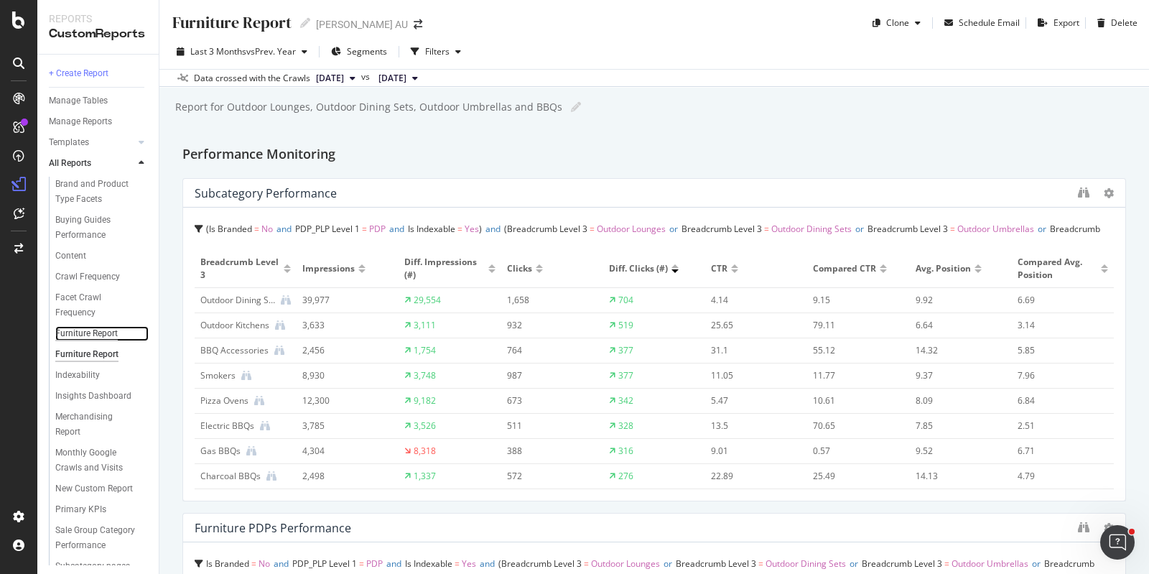
click at [79, 334] on div "Furniture Report" at bounding box center [86, 333] width 62 height 15
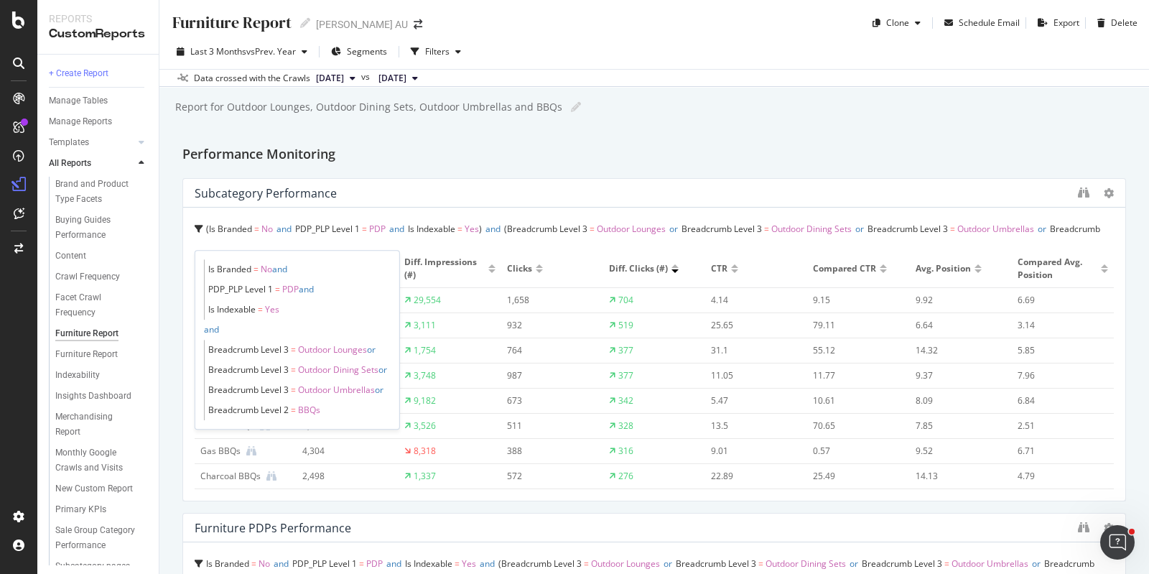
click at [263, 286] on span "PDP_PLP Level 1" at bounding box center [240, 289] width 65 height 12
click at [294, 286] on span "PDP" at bounding box center [290, 289] width 17 height 12
click at [305, 286] on span "and" at bounding box center [306, 289] width 15 height 12
click at [836, 152] on div "Performance Monitoring" at bounding box center [653, 155] width 943 height 23
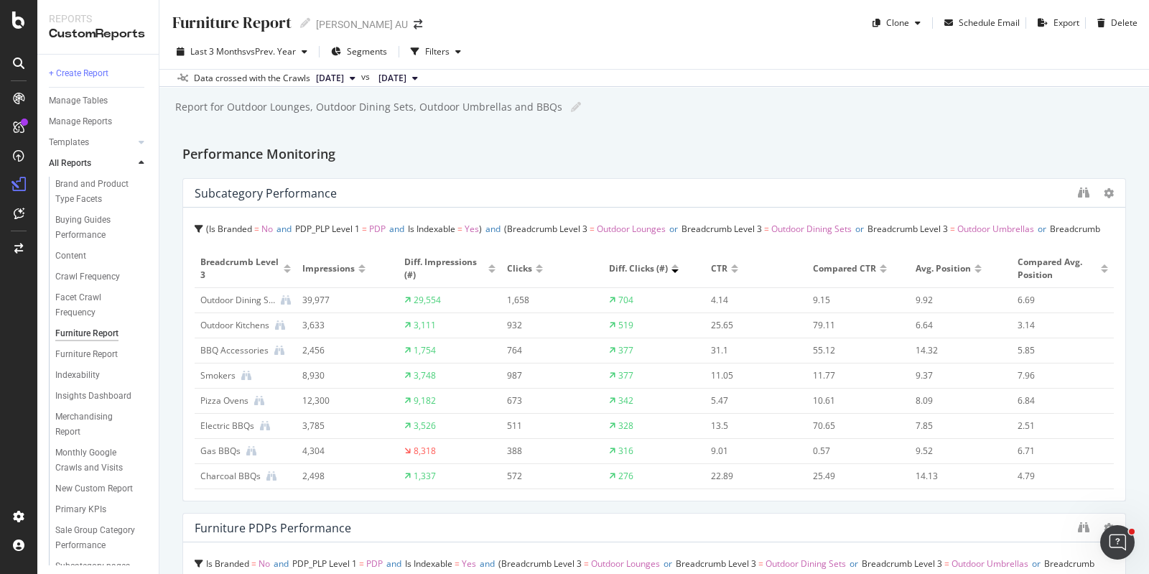
click at [1088, 192] on div at bounding box center [1096, 193] width 36 height 14
click at [1103, 194] on icon at bounding box center [1108, 193] width 10 height 10
click at [937, 195] on div "Subcategory Performance" at bounding box center [633, 193] width 876 height 14
drag, startPoint x: 941, startPoint y: 197, endPoint x: 1124, endPoint y: 202, distance: 183.1
click at [1124, 202] on div "Furniture Report Furniture Report Harvey Norman AU Clone Schedule Email Export …" at bounding box center [653, 287] width 989 height 574
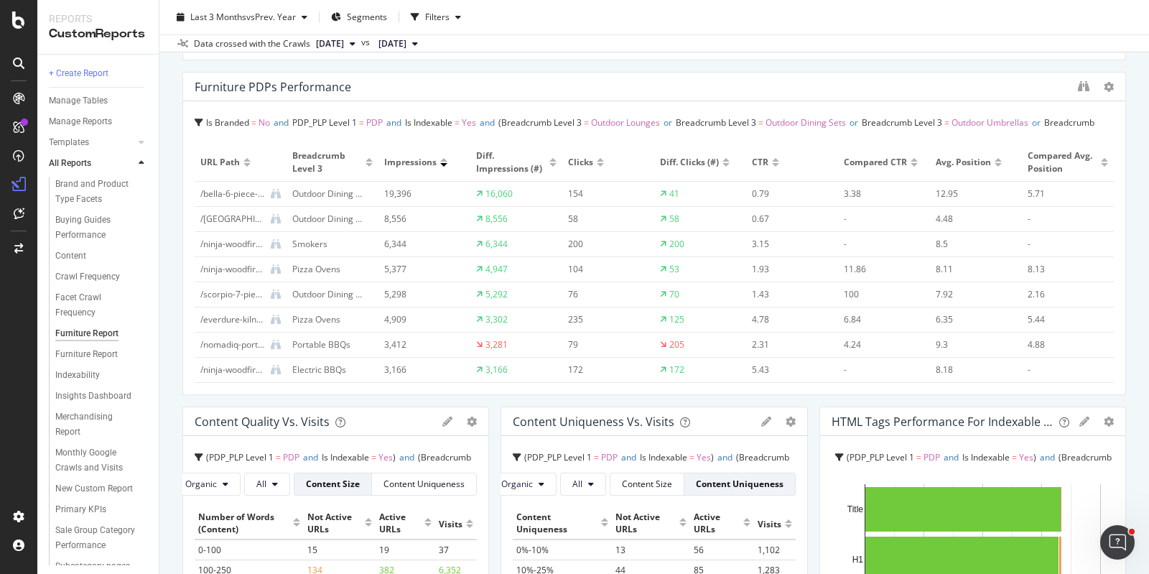
scroll to position [449, 0]
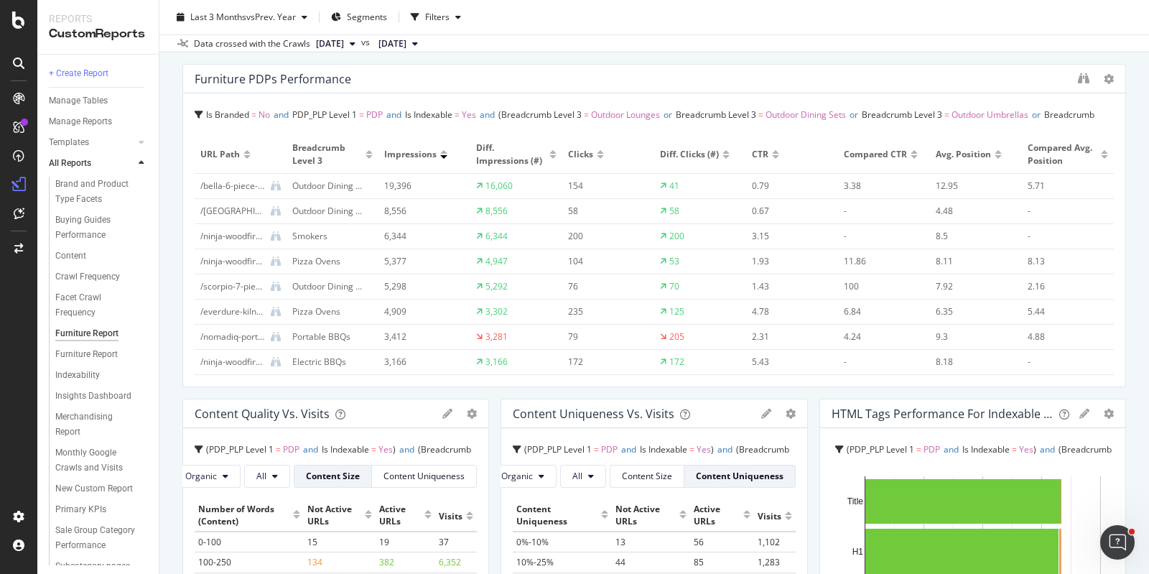
click at [761, 413] on icon at bounding box center [766, 414] width 10 height 10
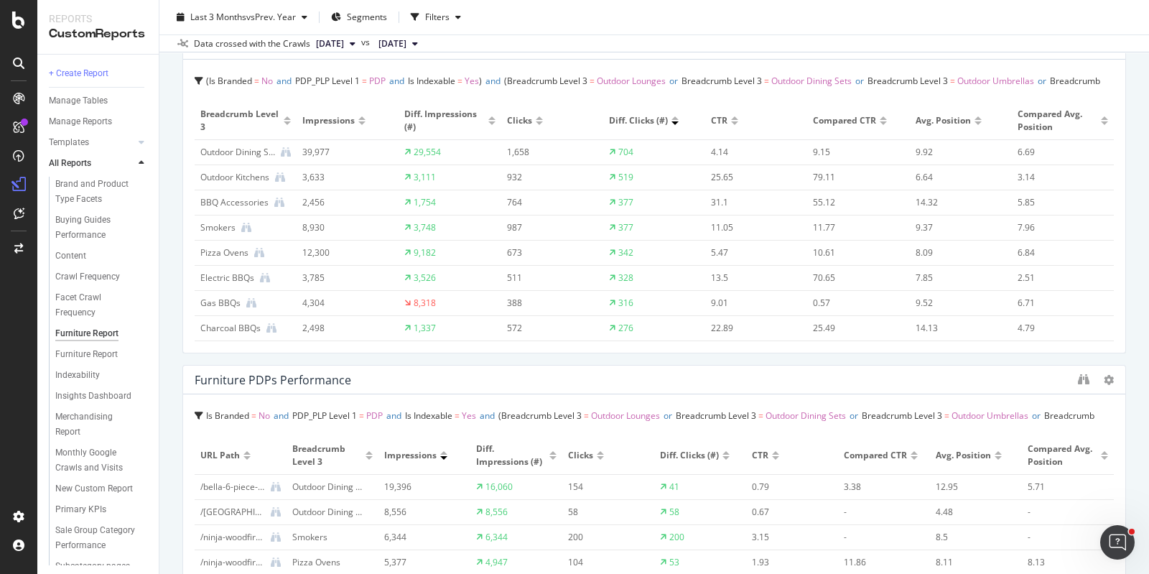
scroll to position [0, 0]
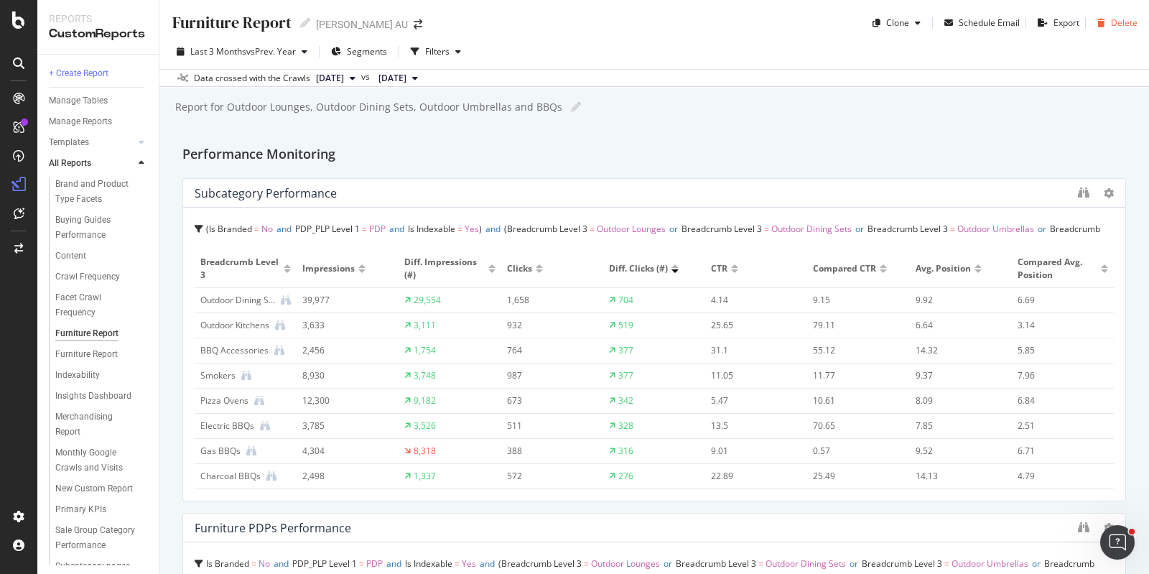
click at [1111, 22] on div "Delete" at bounding box center [1124, 23] width 27 height 12
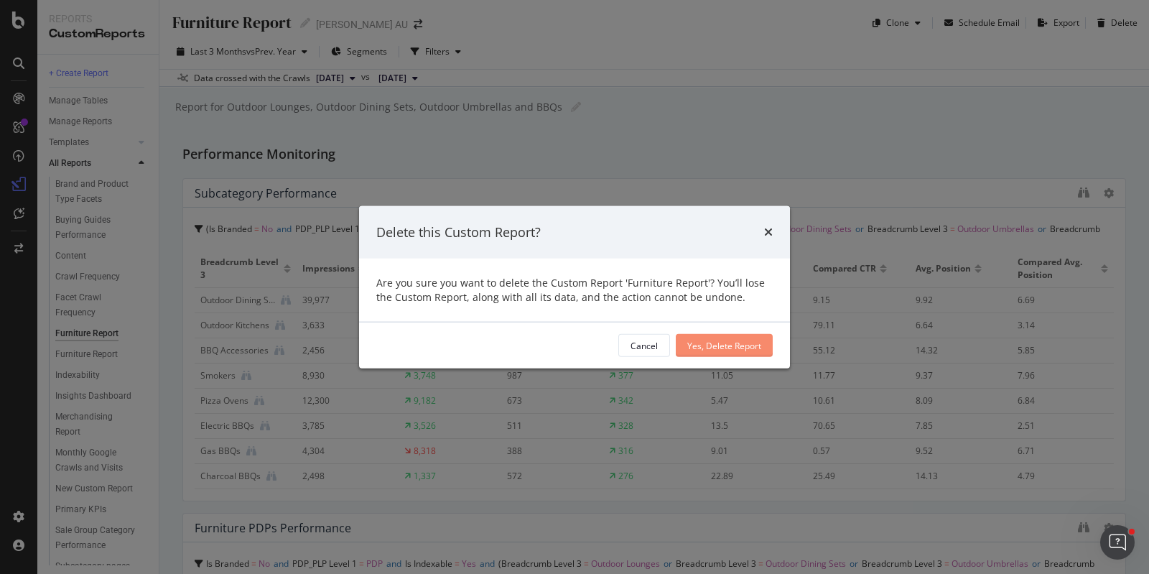
click at [729, 344] on div "Yes, Delete Report" at bounding box center [724, 345] width 74 height 12
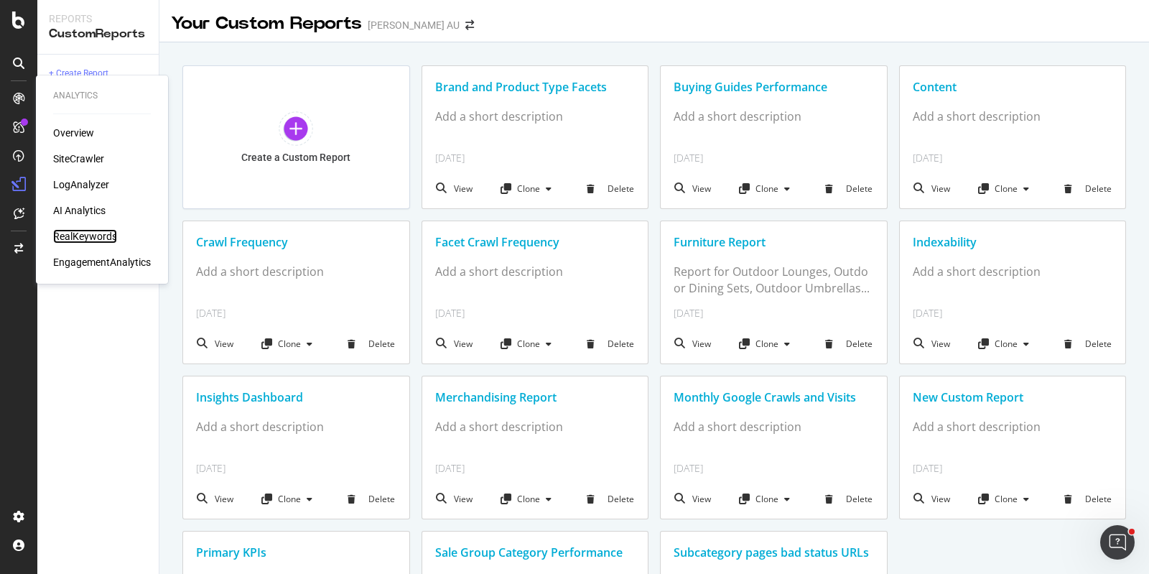
click at [93, 237] on div "RealKeywords" at bounding box center [85, 236] width 64 height 14
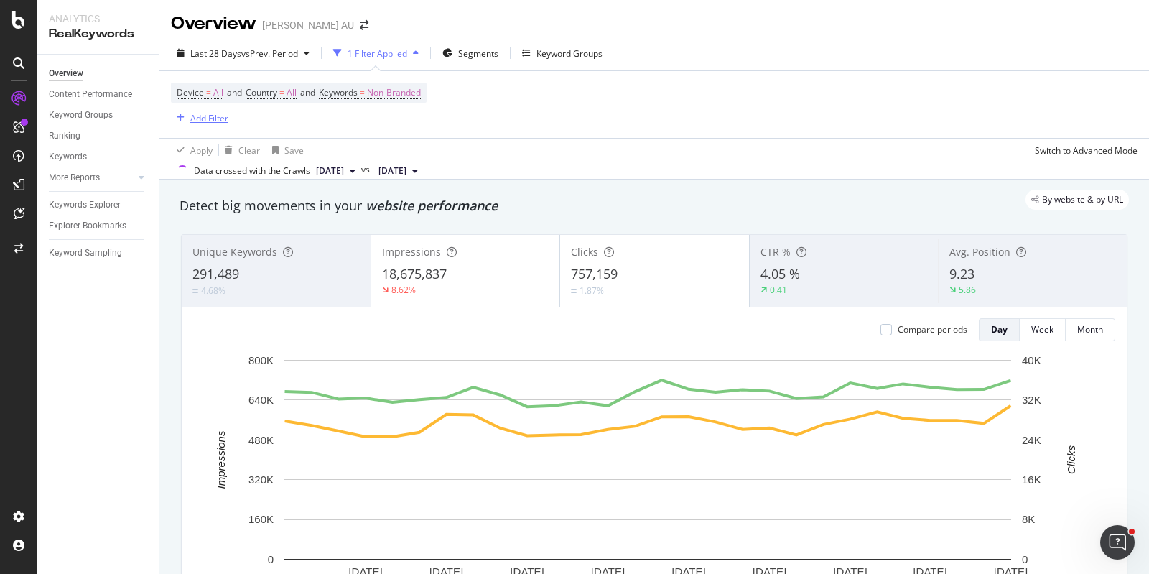
click at [197, 120] on div "Add Filter" at bounding box center [209, 118] width 38 height 12
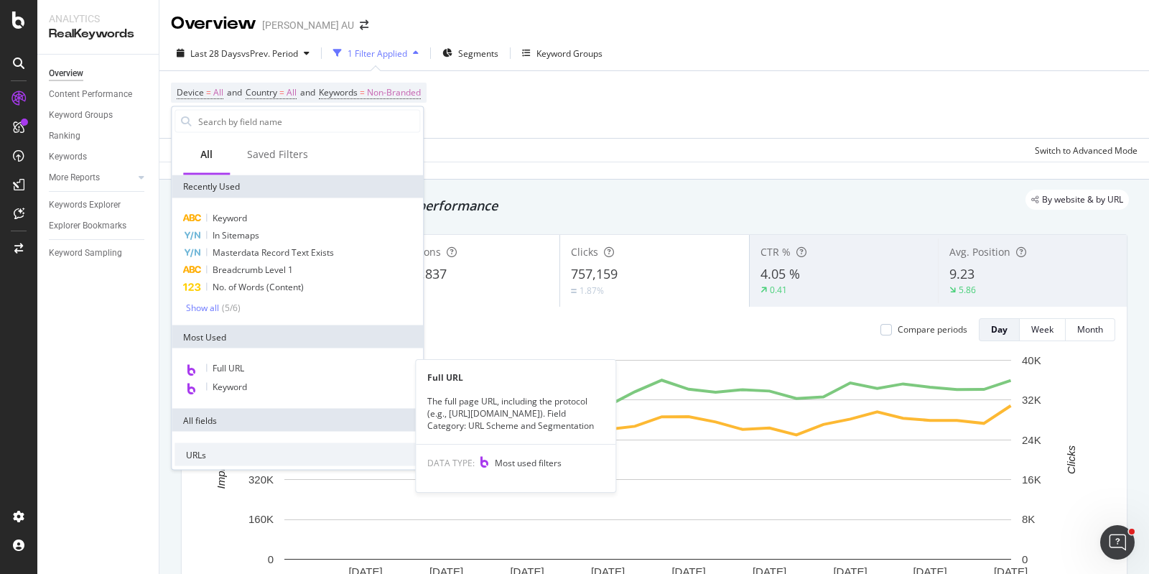
click at [226, 362] on span "Full URL" at bounding box center [229, 368] width 32 height 12
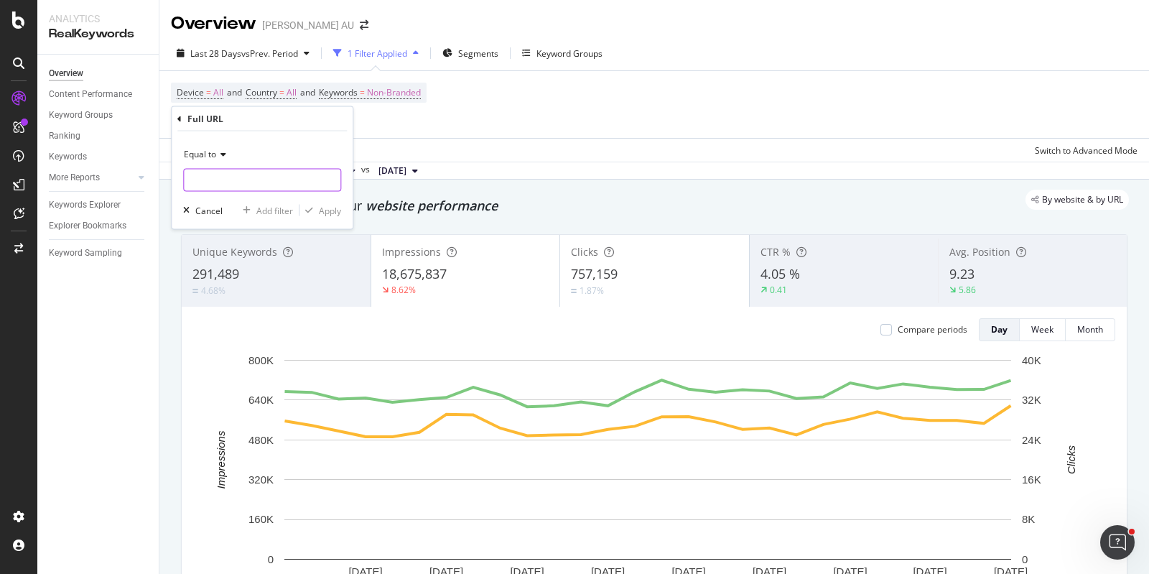
click at [268, 181] on input "text" at bounding box center [262, 180] width 157 height 23
type input "https://www.harveynorman.com.au/bella-6-piece-outdoor-lounge-dining-setting.html"
click at [224, 157] on icon at bounding box center [221, 154] width 10 height 9
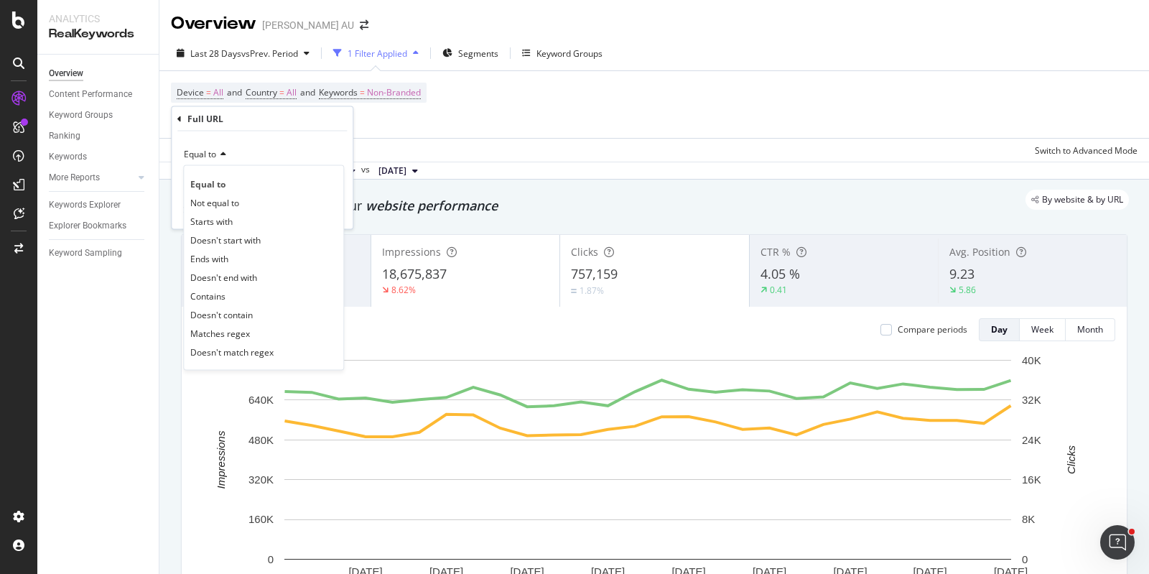
scroll to position [0, 0]
click at [236, 298] on div "Contains" at bounding box center [264, 295] width 154 height 19
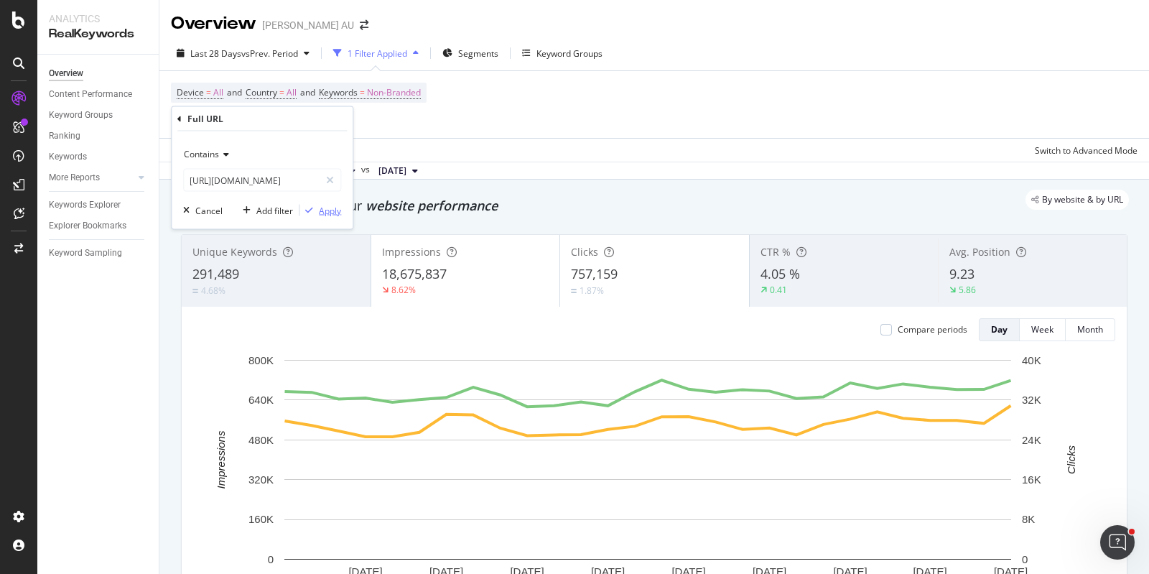
drag, startPoint x: 321, startPoint y: 210, endPoint x: 331, endPoint y: 205, distance: 11.2
click at [320, 210] on div "Apply" at bounding box center [330, 210] width 22 height 12
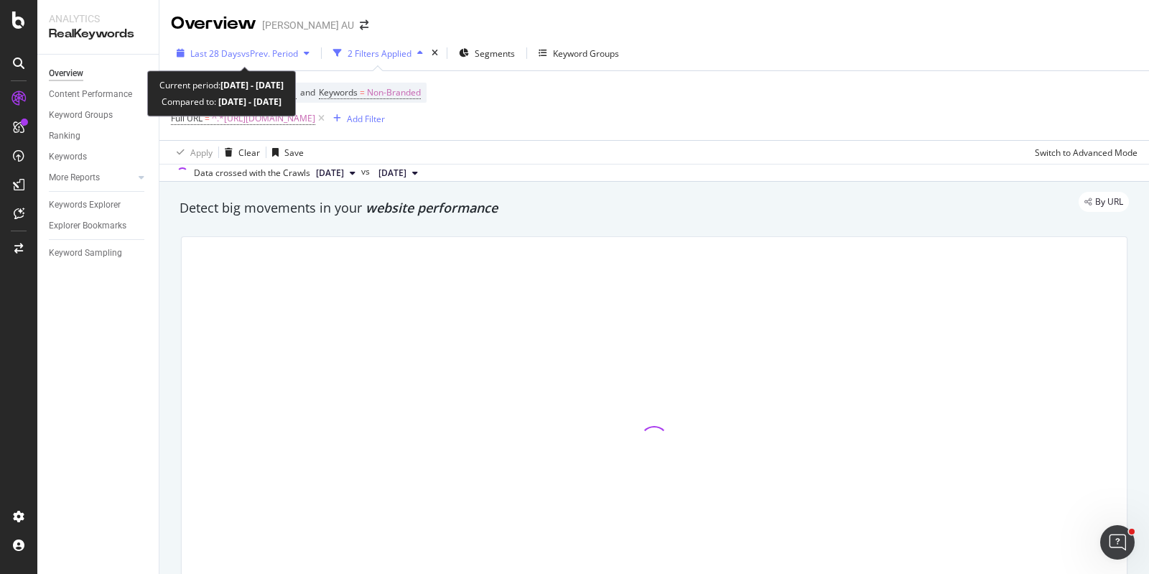
click at [258, 53] on span "vs Prev. Period" at bounding box center [269, 53] width 57 height 12
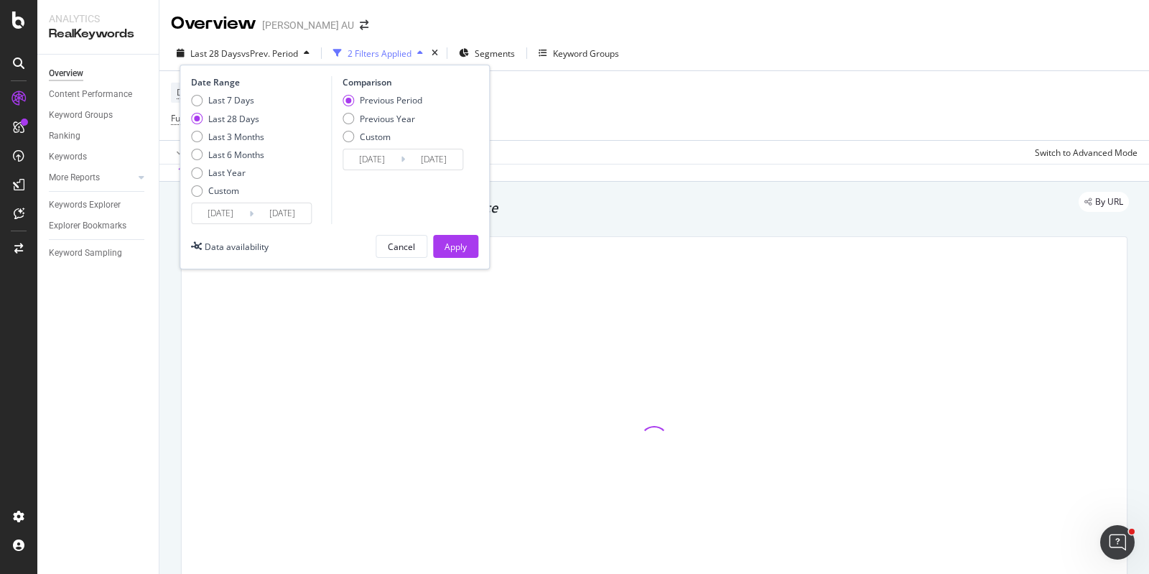
drag, startPoint x: 253, startPoint y: 134, endPoint x: 262, endPoint y: 142, distance: 11.7
click at [252, 134] on div "Last 3 Months" at bounding box center [236, 137] width 56 height 12
type input "2025/07/11"
type input "2025/04/10"
type input "2025/07/10"
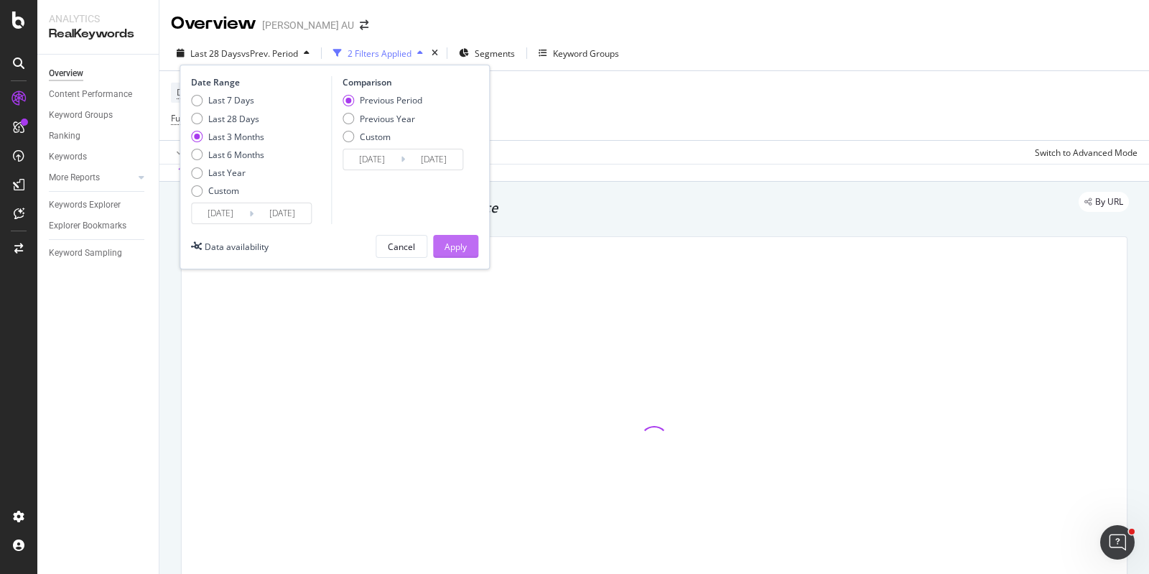
click at [449, 242] on div "Apply" at bounding box center [455, 247] width 22 height 12
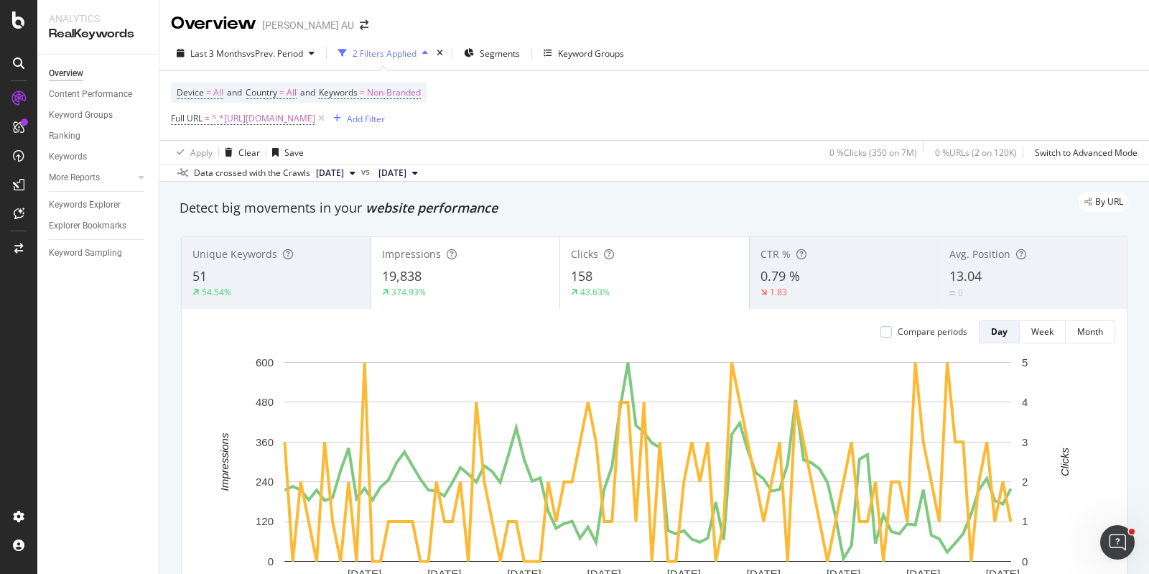
click at [238, 281] on div "51" at bounding box center [275, 276] width 167 height 19
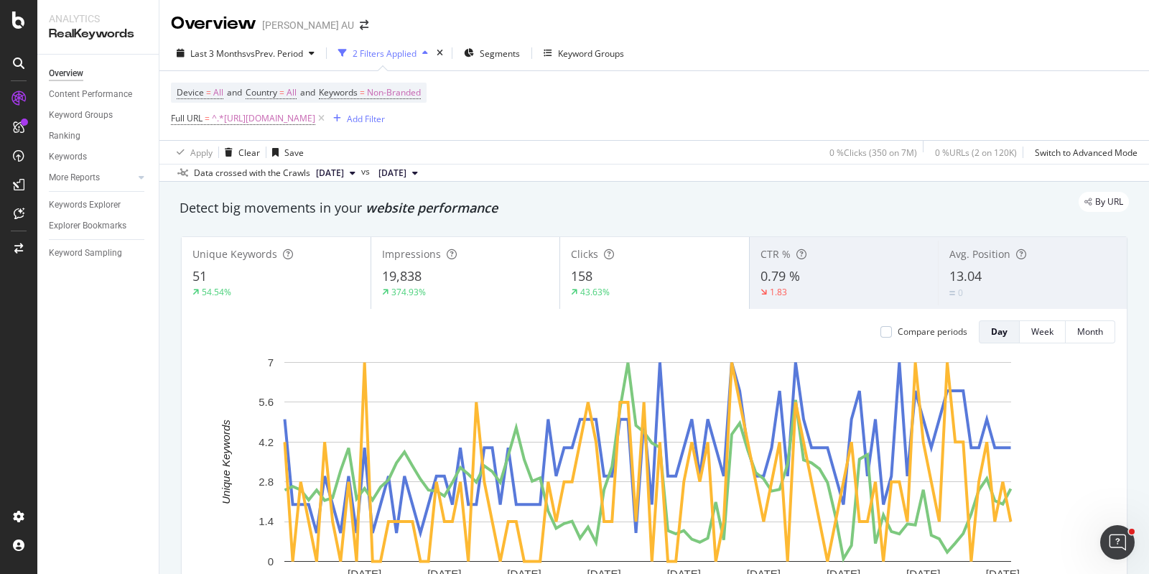
click at [241, 284] on div "51" at bounding box center [275, 276] width 167 height 19
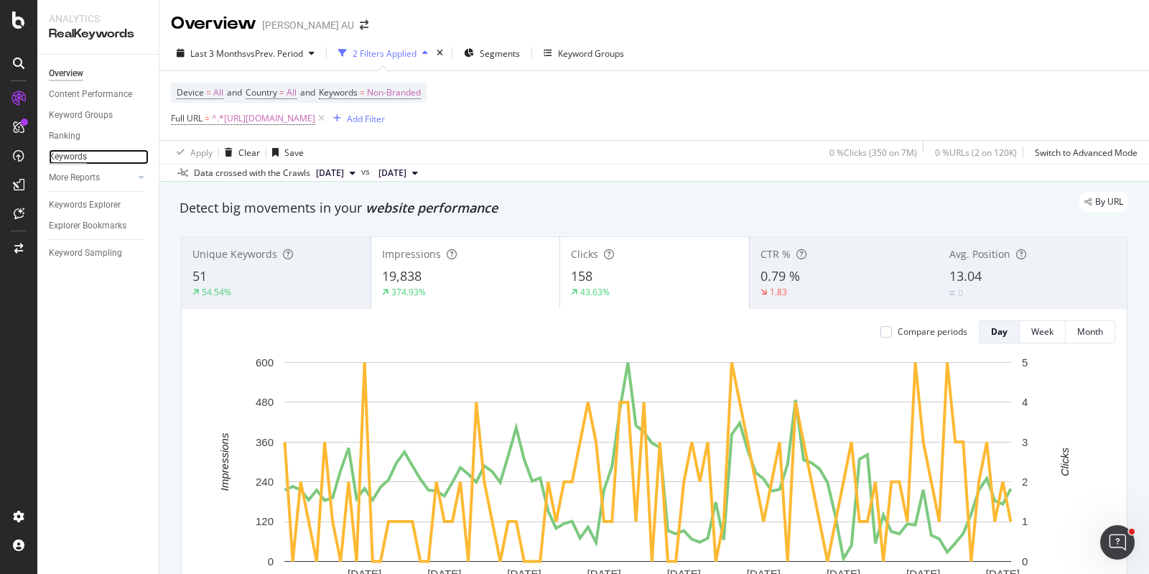
click at [79, 159] on div "Keywords" at bounding box center [68, 156] width 38 height 15
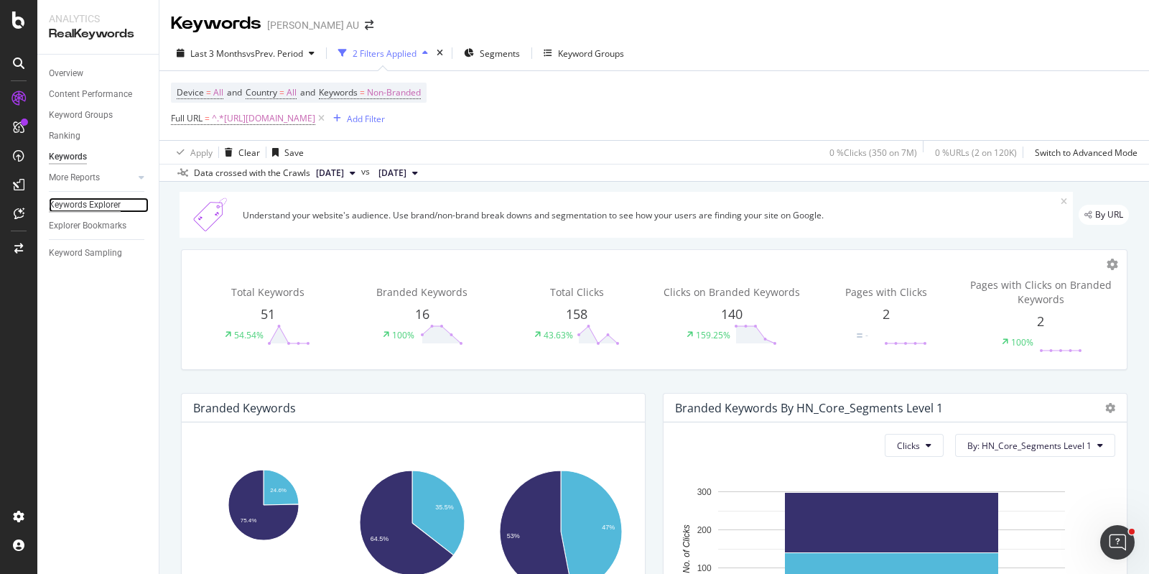
click at [91, 202] on div "Keywords Explorer" at bounding box center [85, 204] width 72 height 15
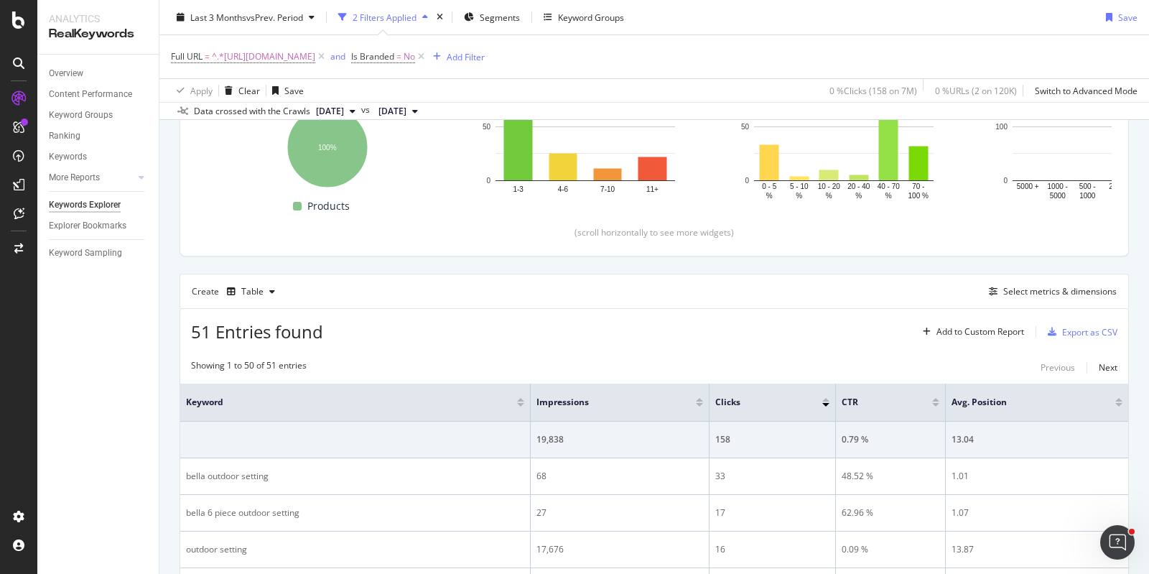
scroll to position [330, 0]
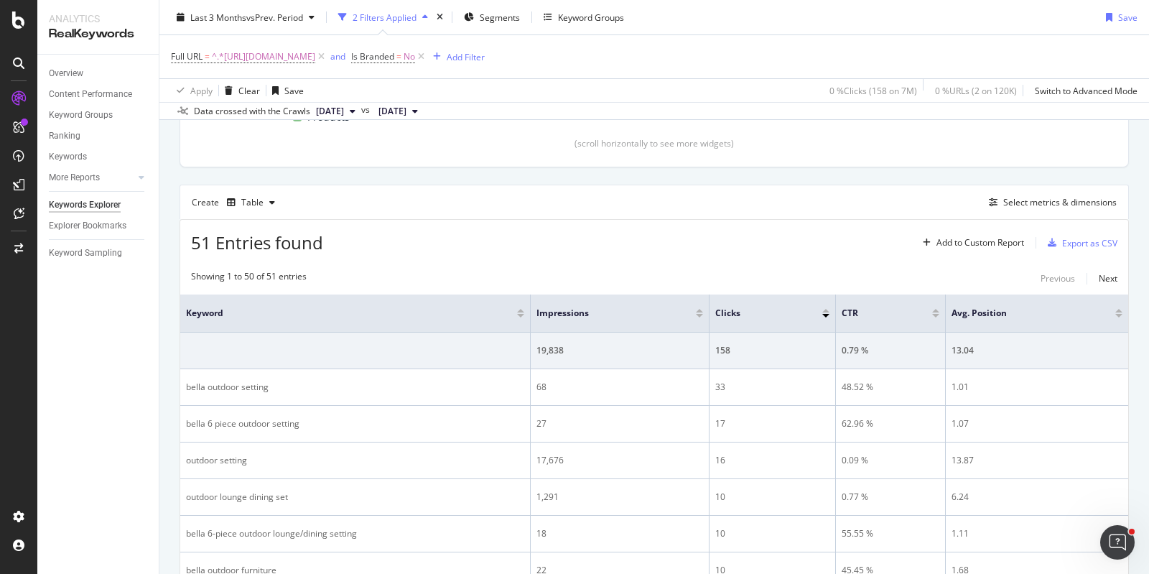
click at [696, 314] on div at bounding box center [699, 316] width 7 height 4
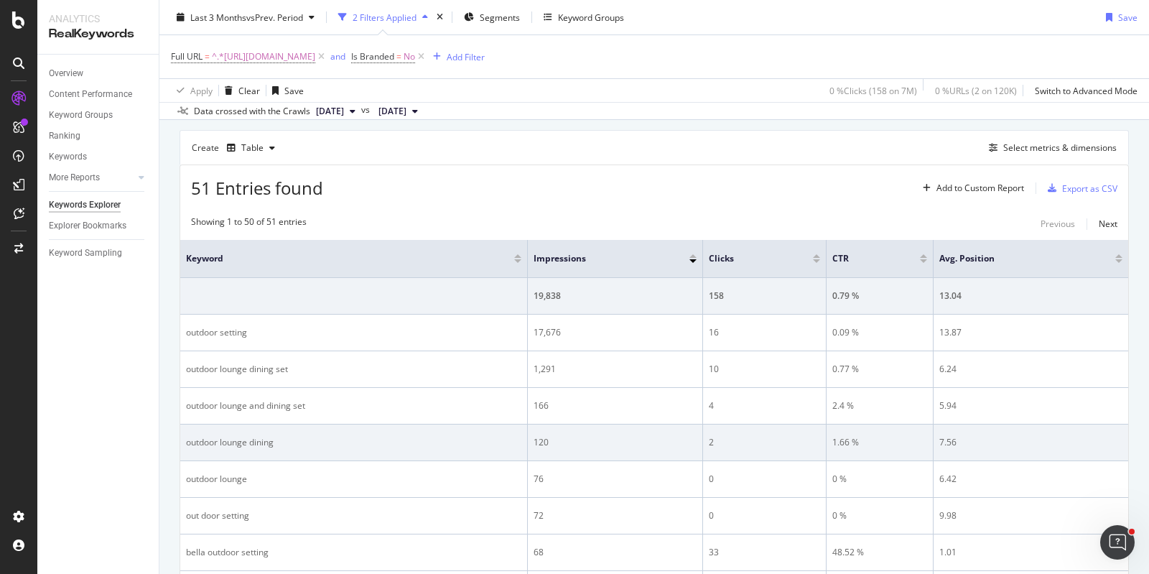
scroll to position [420, 0]
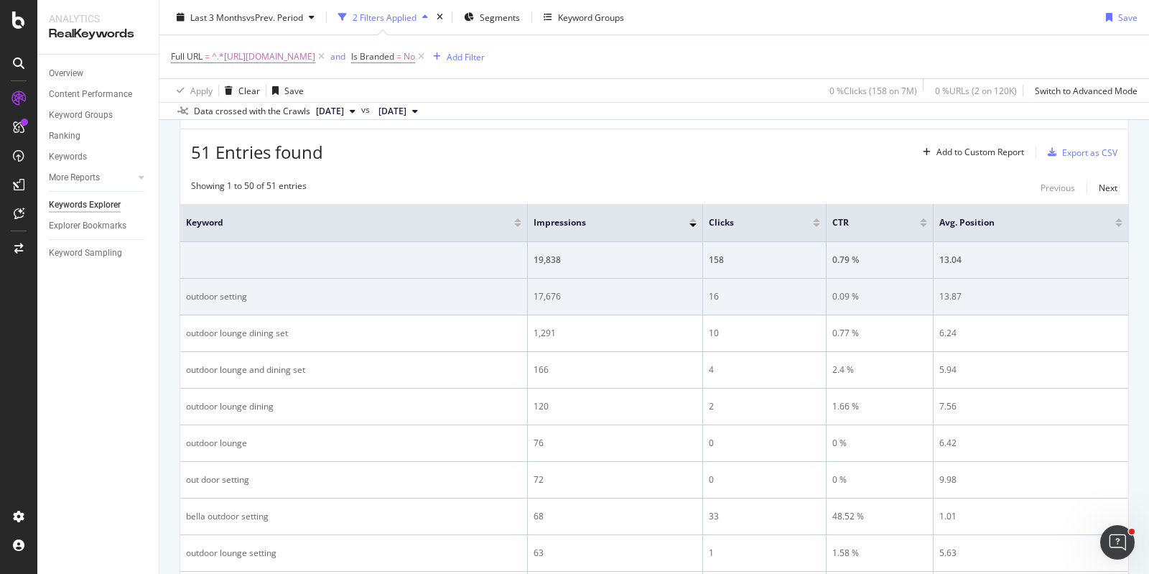
click at [230, 296] on div "outdoor setting" at bounding box center [353, 296] width 335 height 13
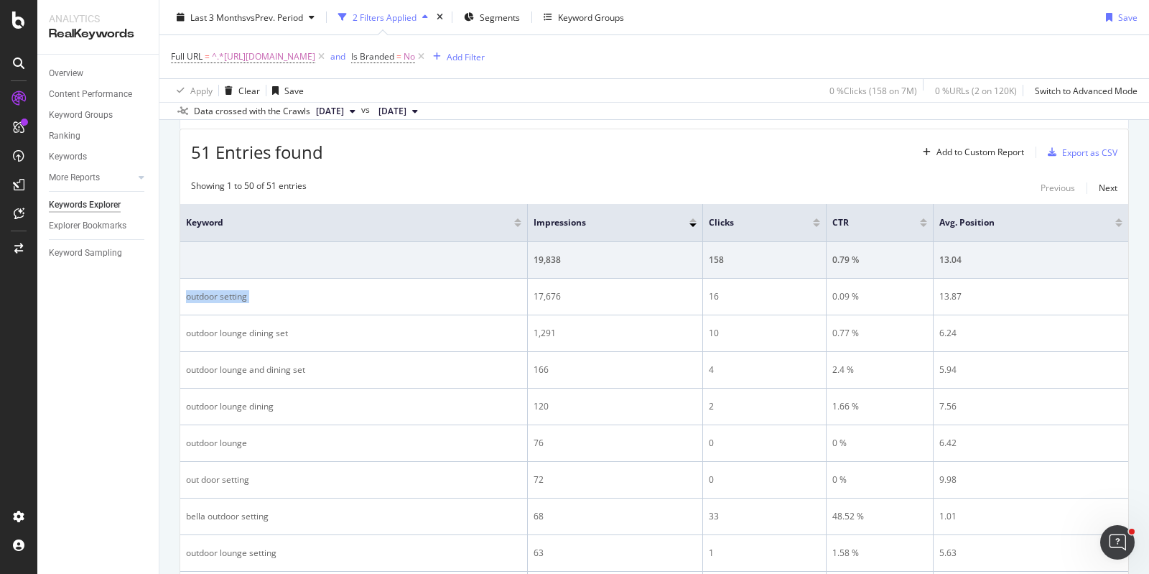
copy div "outdoor setting"
click at [315, 55] on span "^.*https://www.harveynorman.com.au/bella-6-piece-outdoor-lounge-dining-setting.…" at bounding box center [263, 57] width 103 height 20
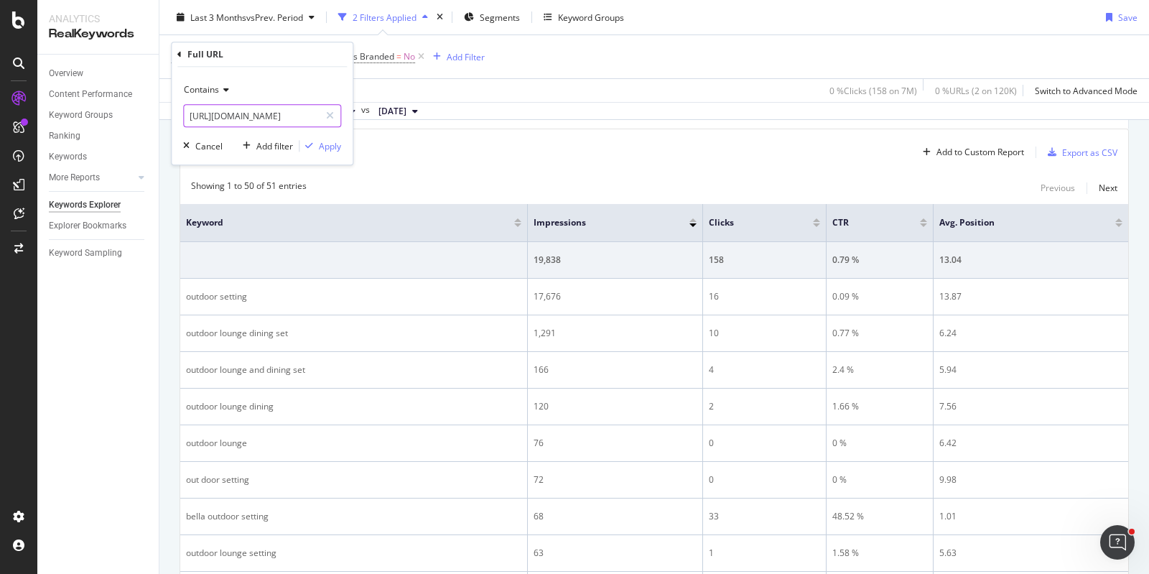
click at [259, 111] on input "https://www.harveynorman.com.au/bella-6-piece-outdoor-lounge-dining-setting.html" at bounding box center [252, 115] width 136 height 23
paste input "ninja-woodfire-outdoor-oven"
type input "https://www.harveynorman.com.au/ninja-woodfire-outdoor-oven.html"
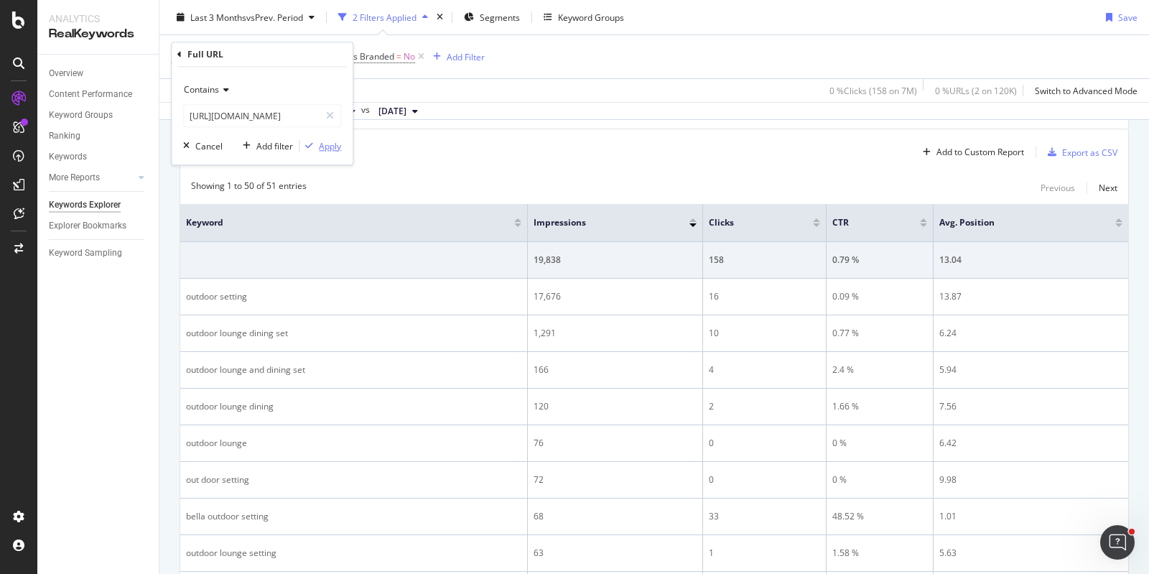
click at [327, 146] on div "Apply" at bounding box center [330, 146] width 22 height 12
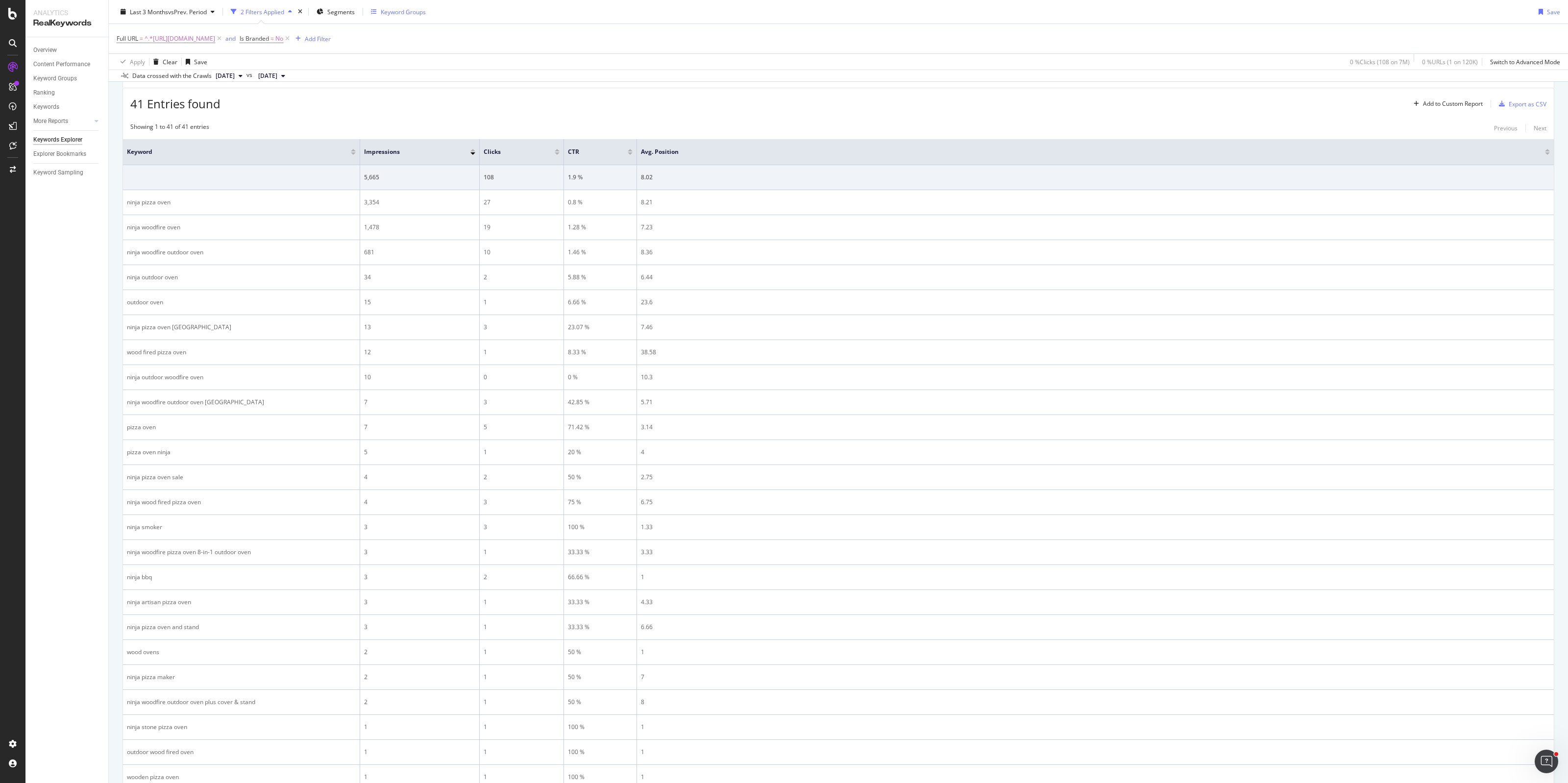
scroll to position [287, 0]
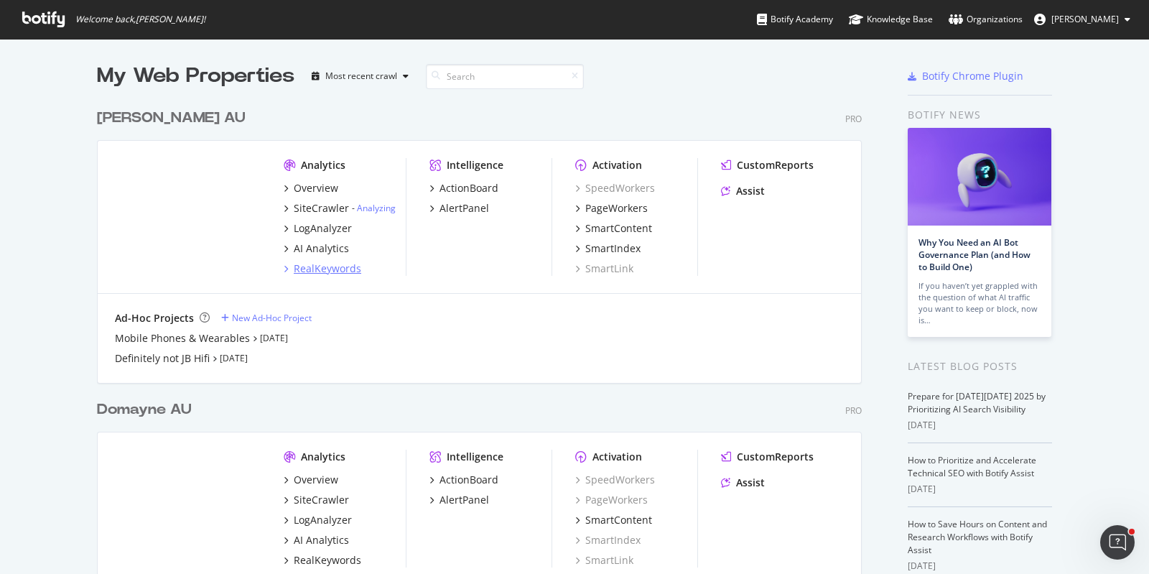
click at [317, 269] on div "RealKeywords" at bounding box center [327, 268] width 67 height 14
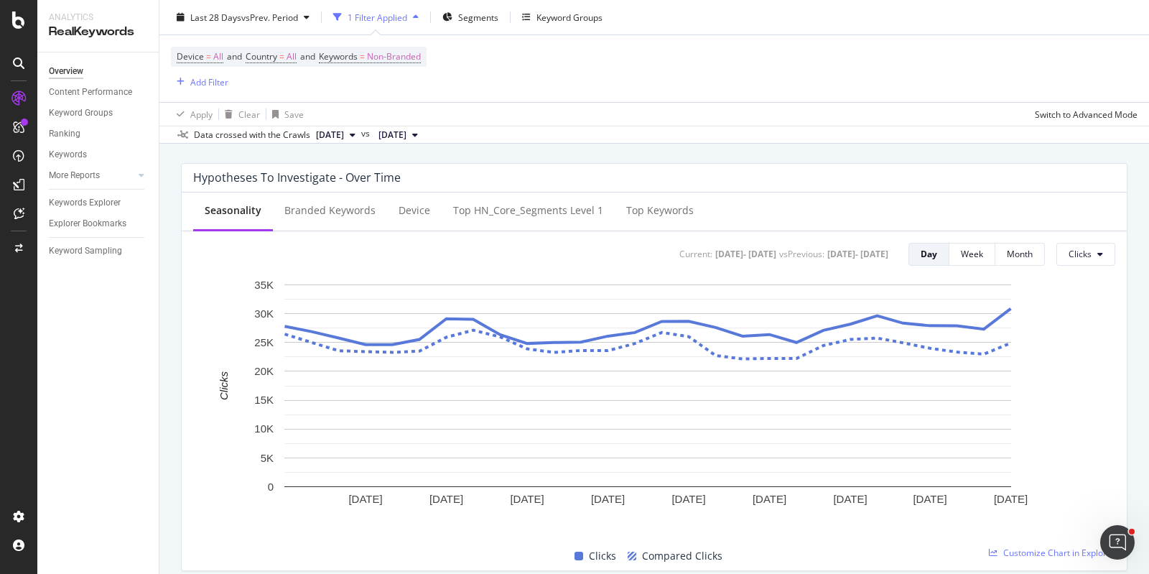
scroll to position [538, 0]
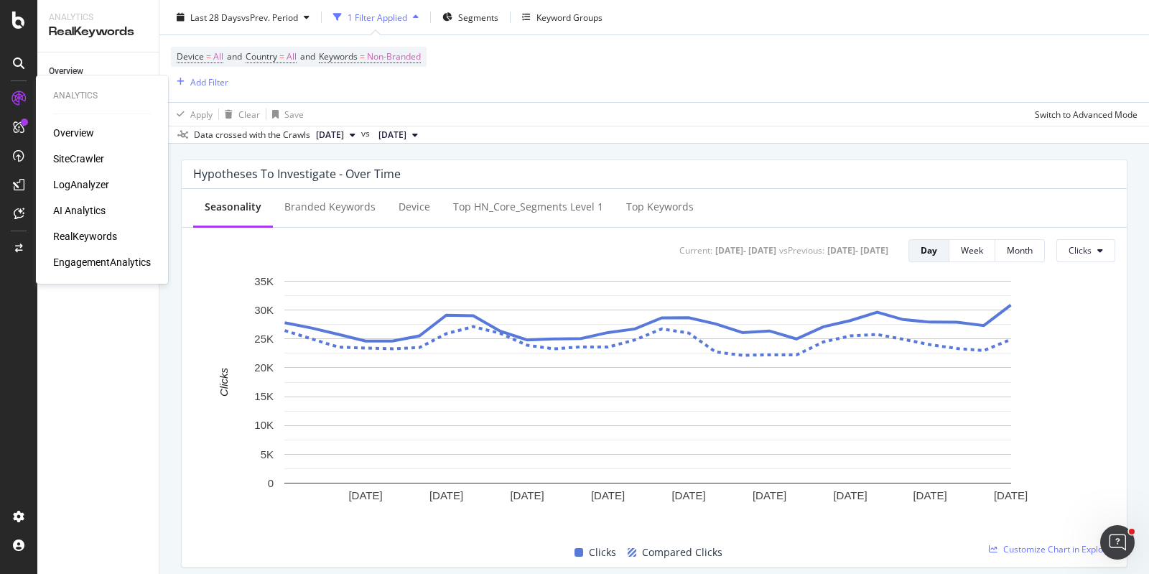
click at [82, 156] on div "SiteCrawler" at bounding box center [78, 158] width 51 height 14
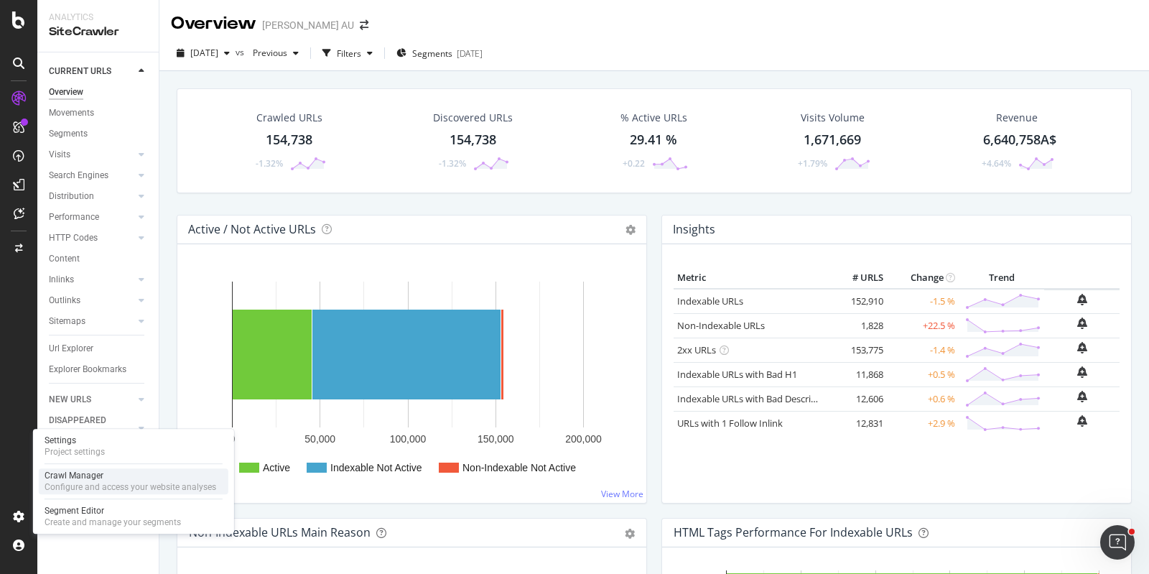
click at [113, 485] on div "Configure and access your website analyses" at bounding box center [131, 486] width 172 height 11
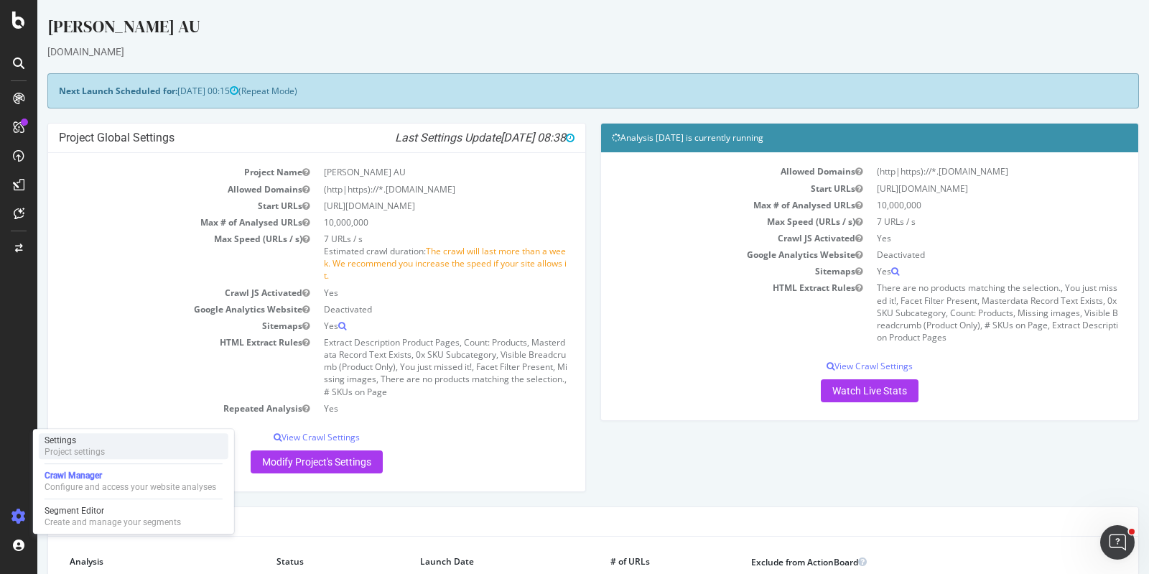
click at [90, 449] on div "Project settings" at bounding box center [75, 451] width 60 height 11
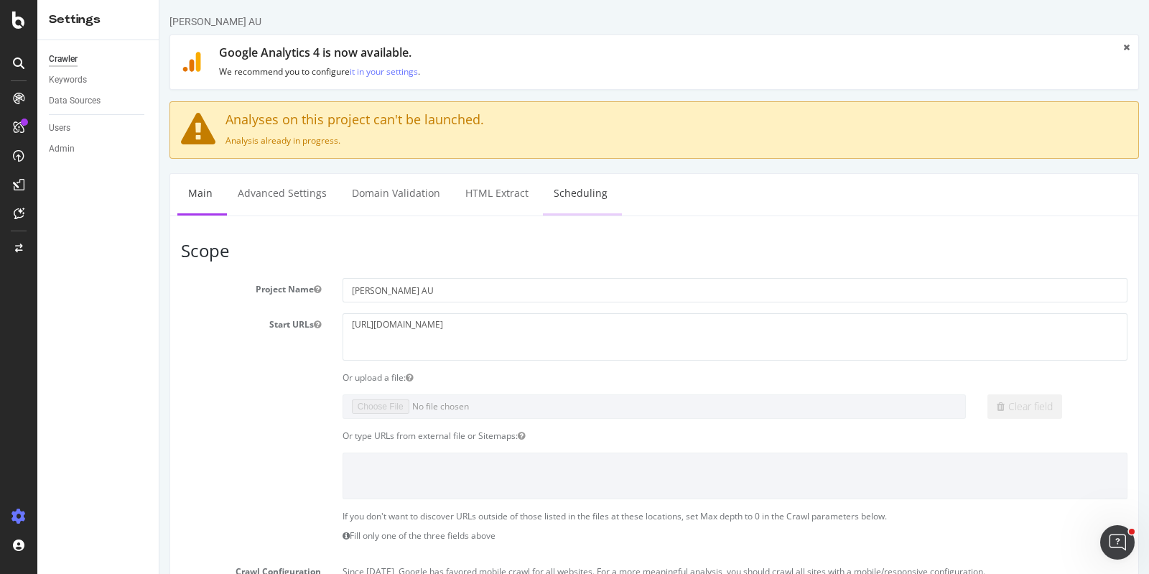
click at [563, 195] on link "Scheduling" at bounding box center [580, 193] width 75 height 39
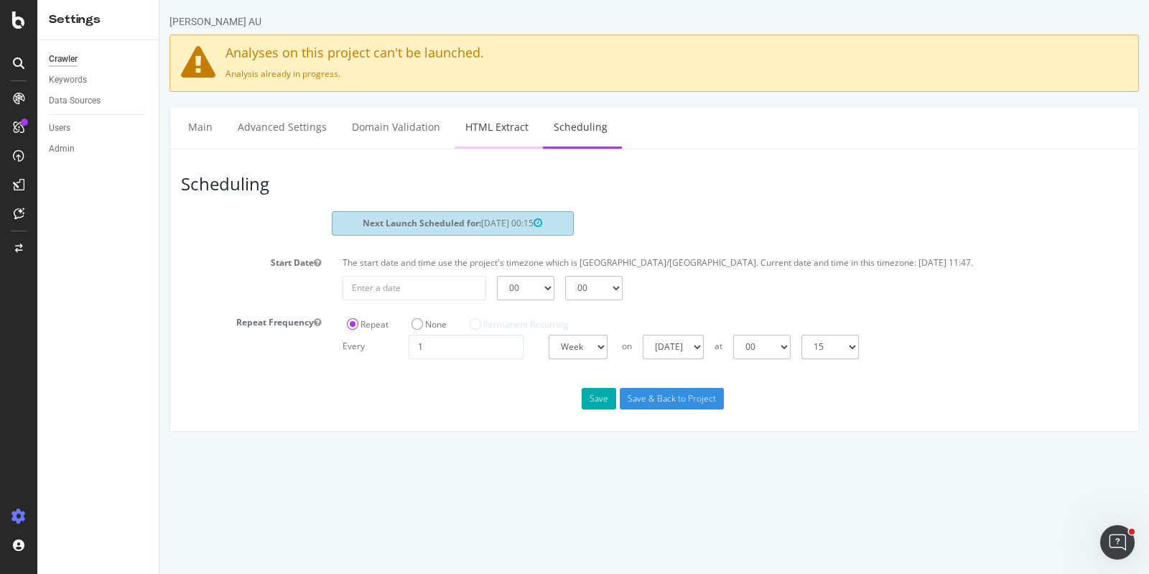
click at [493, 135] on link "HTML Extract" at bounding box center [496, 126] width 85 height 39
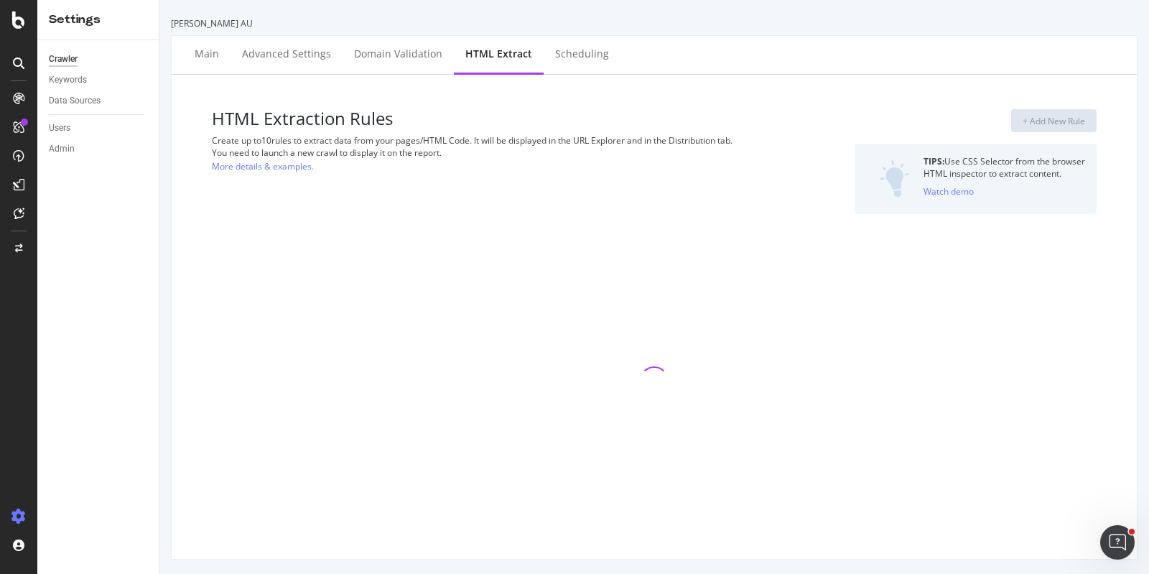
select select "html.length"
select select "exist"
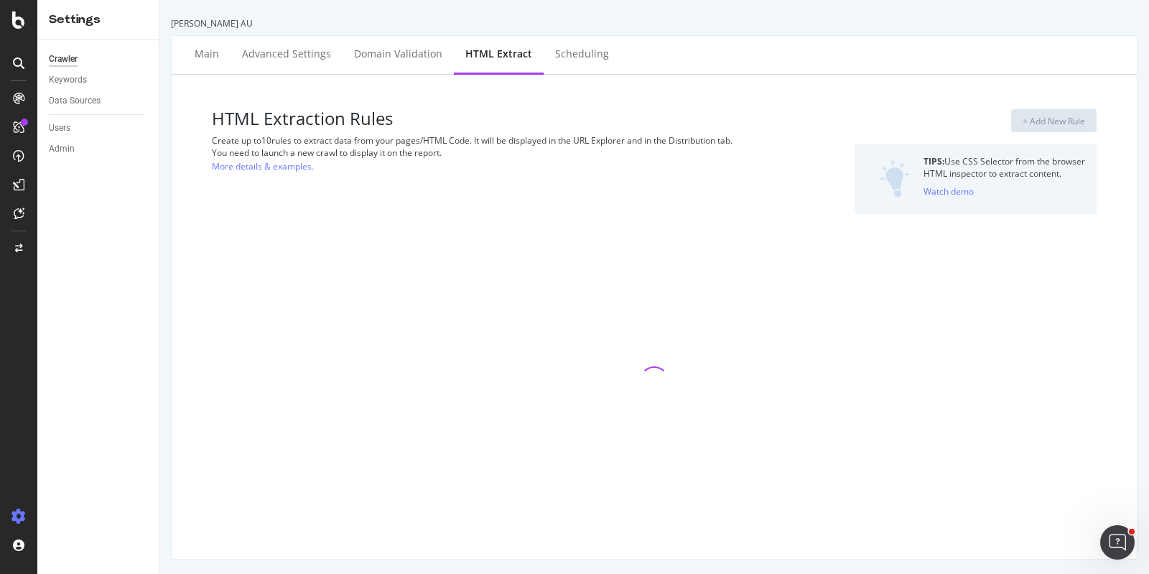
select select "exist"
